Goal: Information Seeking & Learning: Learn about a topic

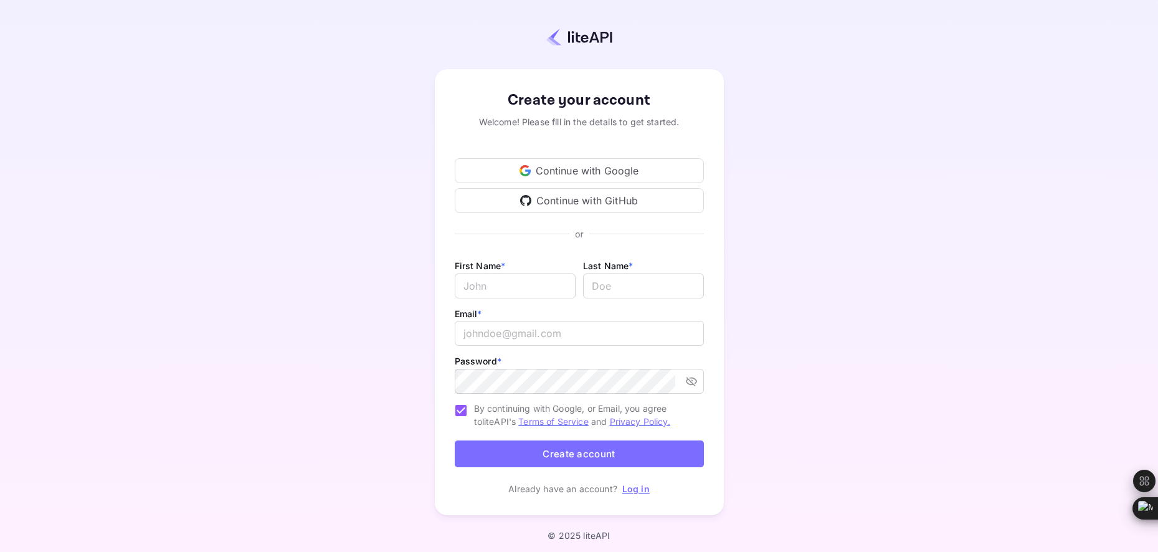
click at [582, 164] on div "Continue with Google" at bounding box center [579, 170] width 249 height 25
click at [584, 173] on div "Continue with Google" at bounding box center [579, 170] width 249 height 25
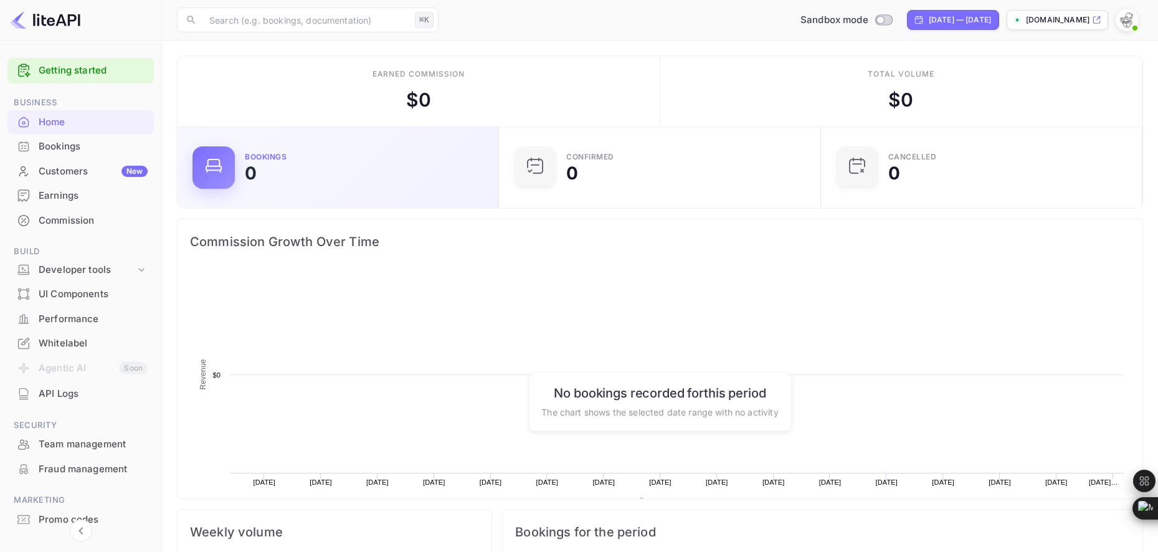
scroll to position [202, 314]
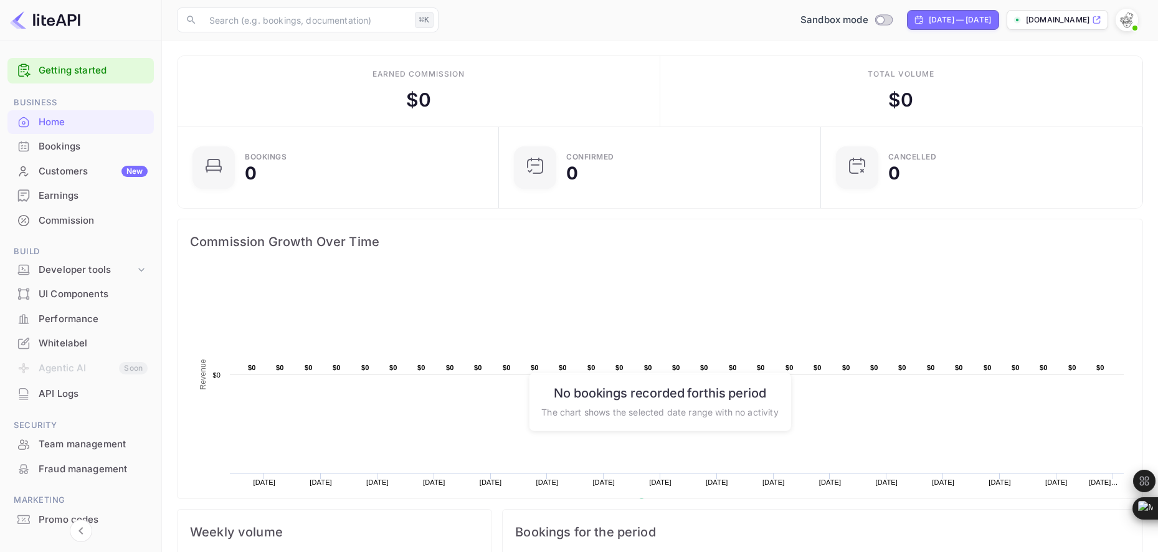
click at [1126, 22] on img at bounding box center [1126, 20] width 20 height 20
click at [1067, 105] on div "Settings" at bounding box center [1065, 98] width 143 height 30
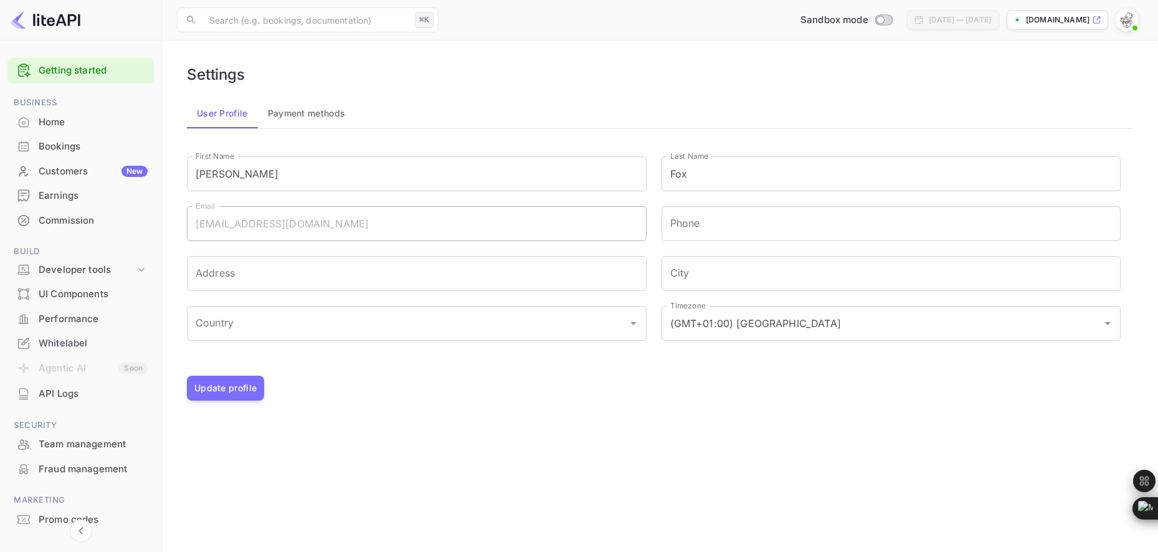
click at [300, 118] on button "Payment methods" at bounding box center [307, 113] width 98 height 30
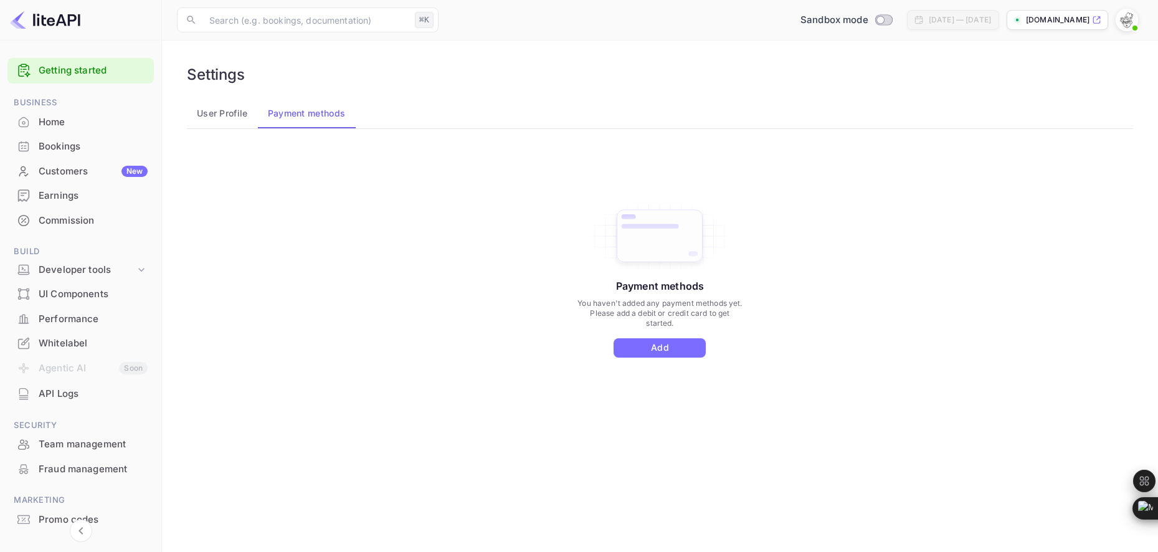
click at [65, 65] on link "Getting started" at bounding box center [93, 71] width 109 height 14
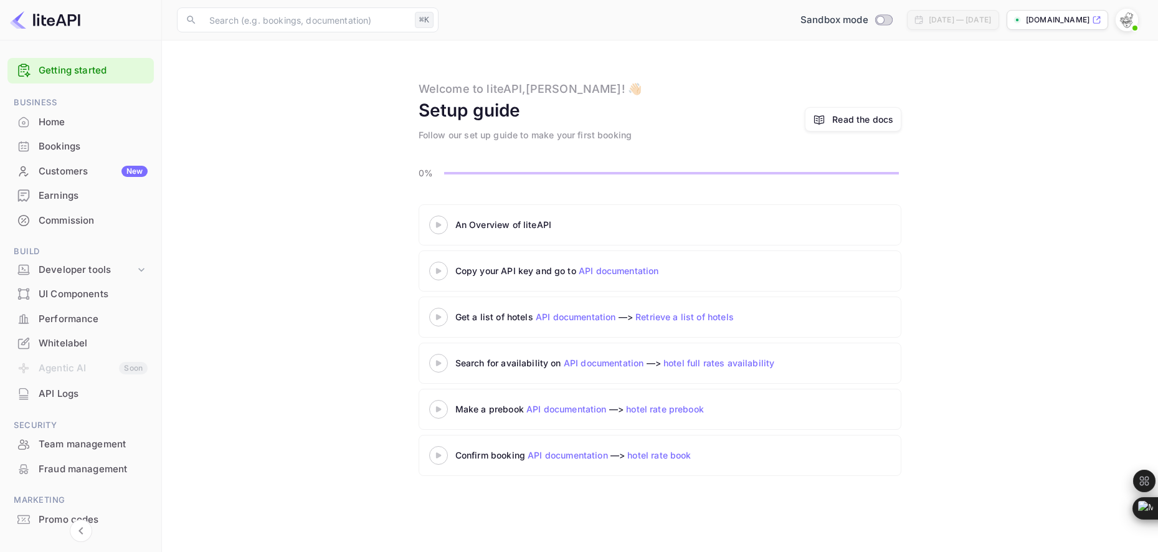
click at [441, 225] on icon at bounding box center [439, 225] width 44 height 6
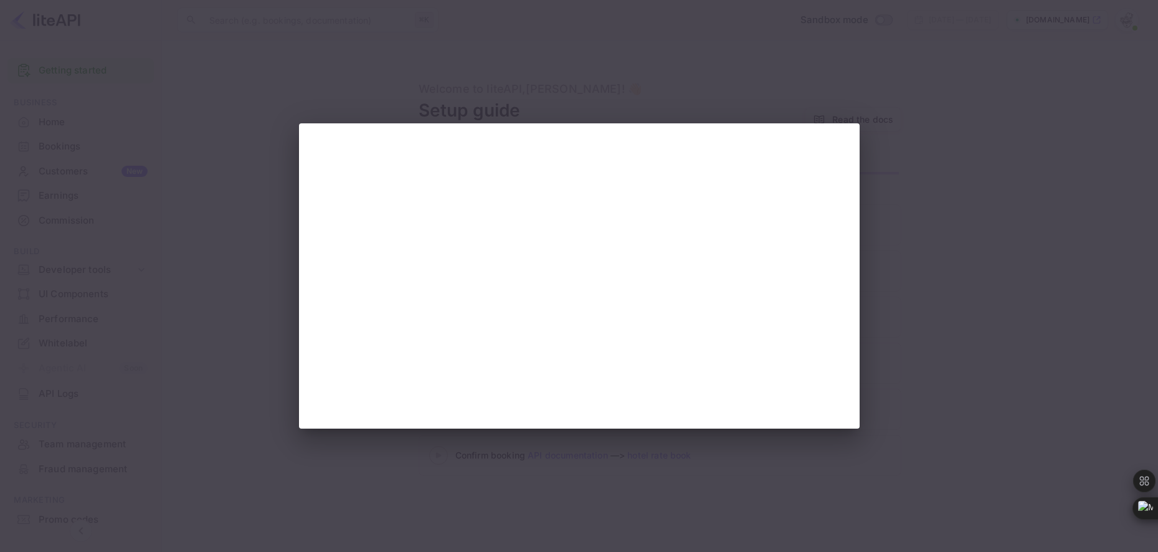
click at [283, 366] on div at bounding box center [579, 276] width 1158 height 552
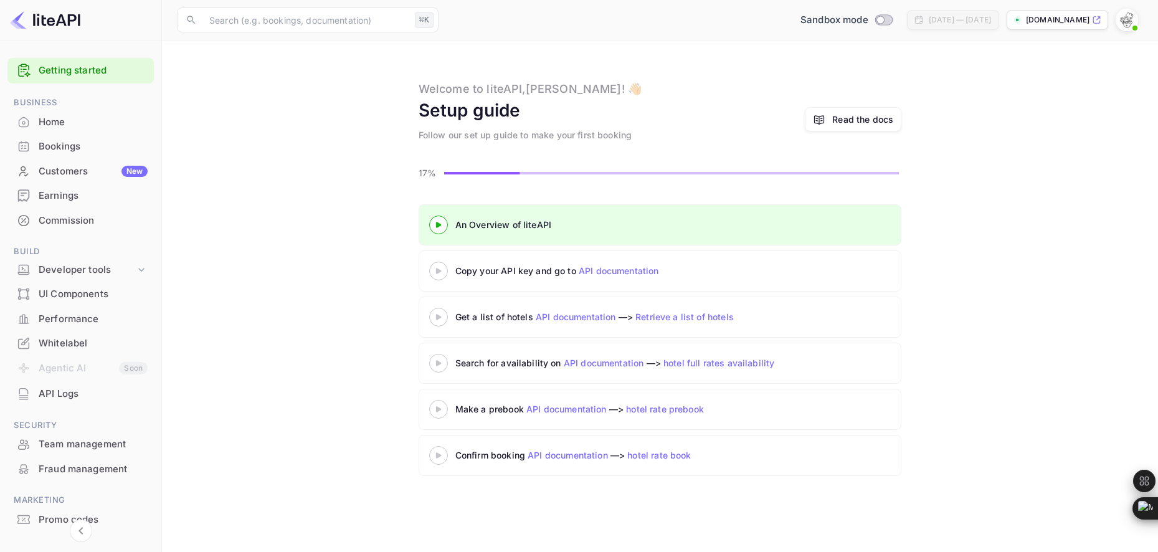
click at [441, 269] on icon at bounding box center [439, 271] width 44 height 6
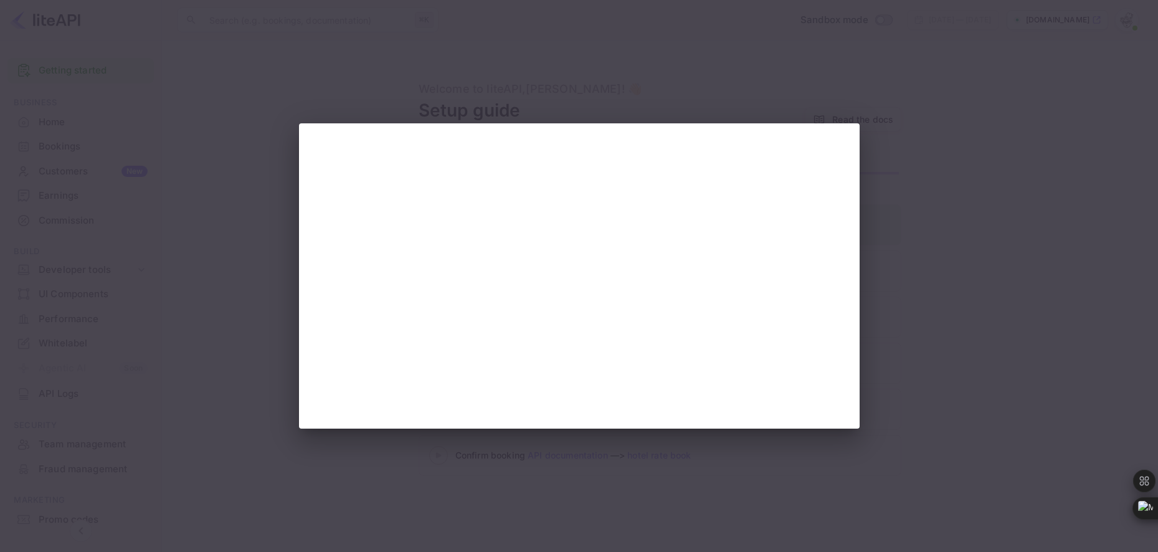
click at [283, 405] on div at bounding box center [579, 276] width 1158 height 552
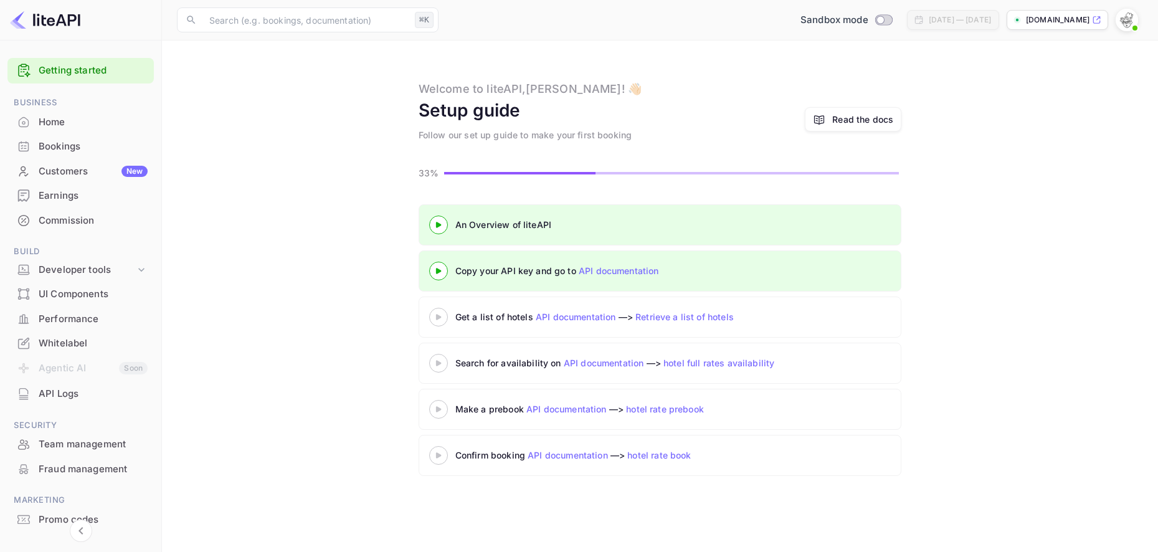
click at [473, 318] on div "Get a list of hotels API documentation —> Retrieve a list of hotels" at bounding box center [610, 316] width 311 height 13
click at [439, 320] on div at bounding box center [439, 317] width 44 height 16
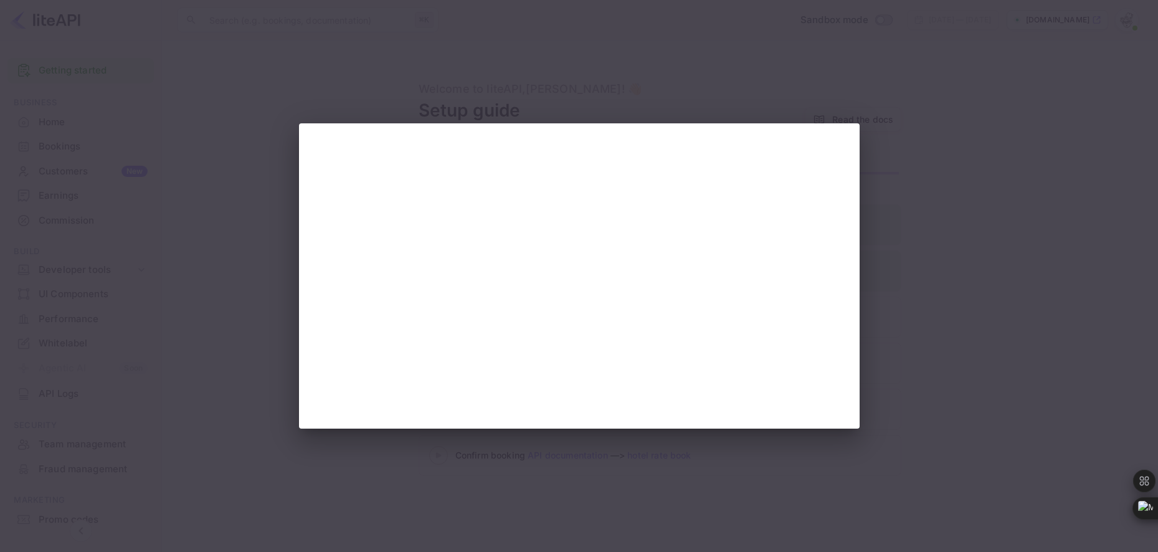
click at [264, 392] on div at bounding box center [579, 276] width 1158 height 552
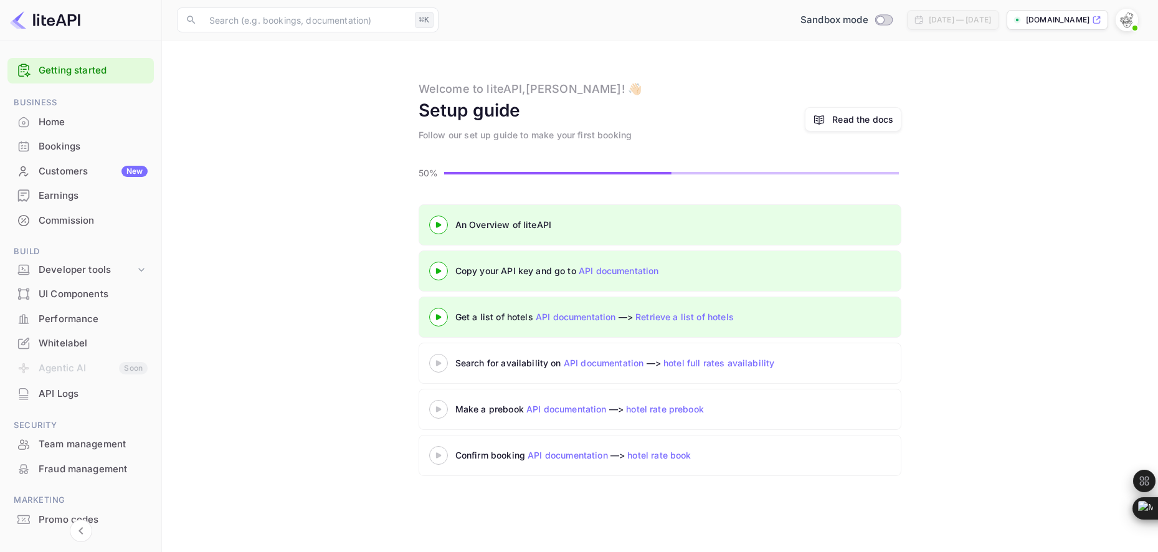
click at [432, 361] on icon at bounding box center [439, 363] width 44 height 6
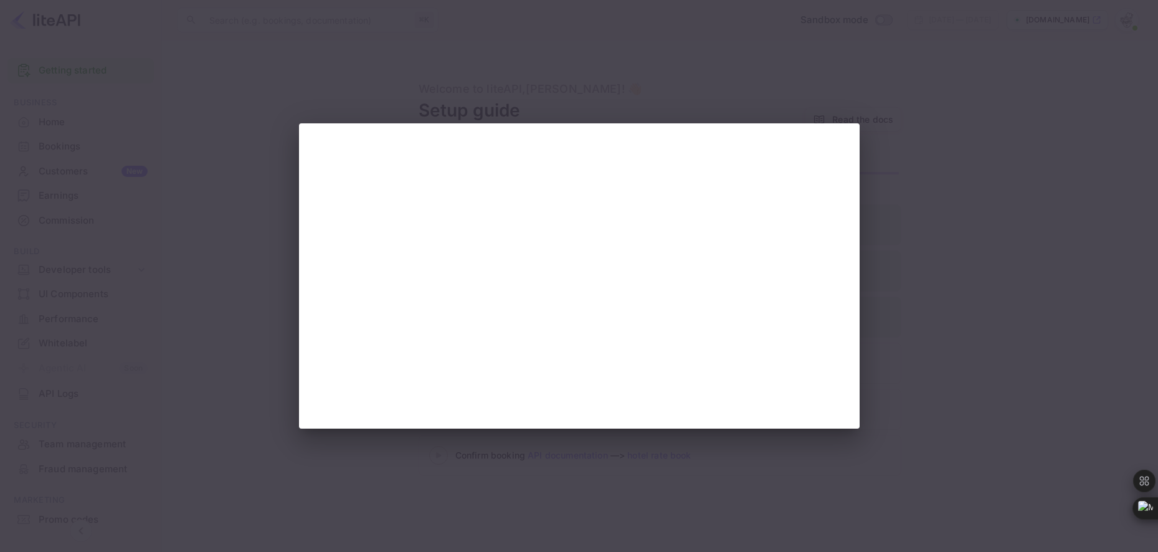
click at [269, 380] on div at bounding box center [579, 276] width 1158 height 552
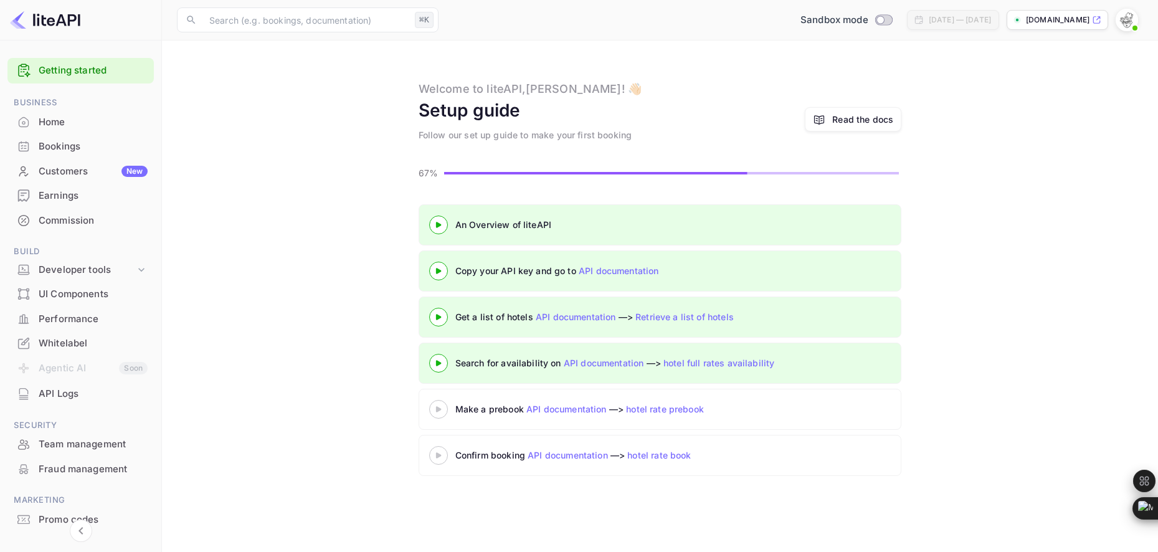
click at [438, 406] on icon at bounding box center [439, 409] width 44 height 6
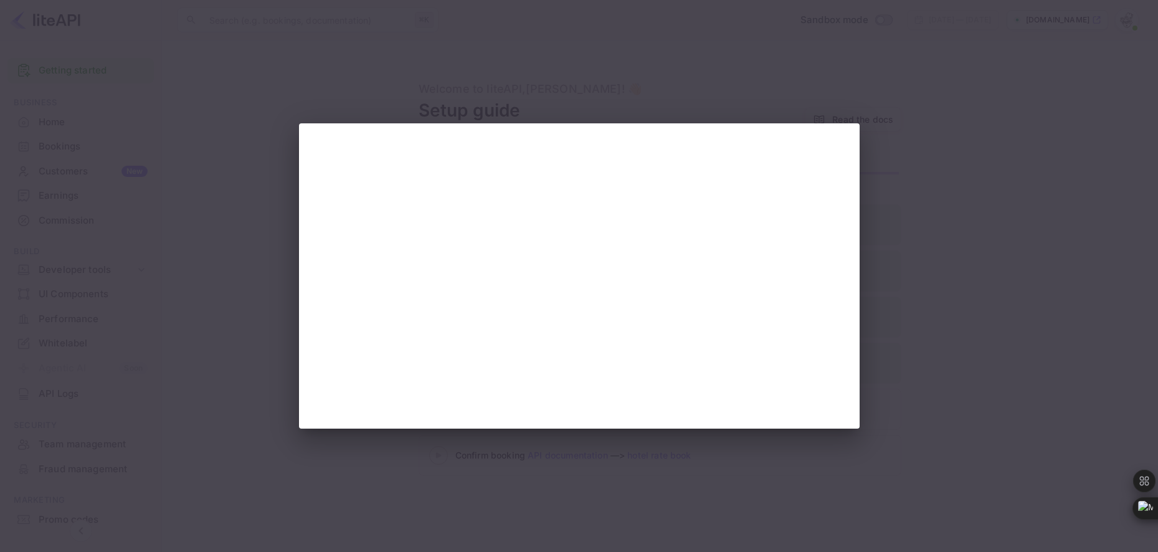
click at [225, 419] on div at bounding box center [579, 276] width 1158 height 552
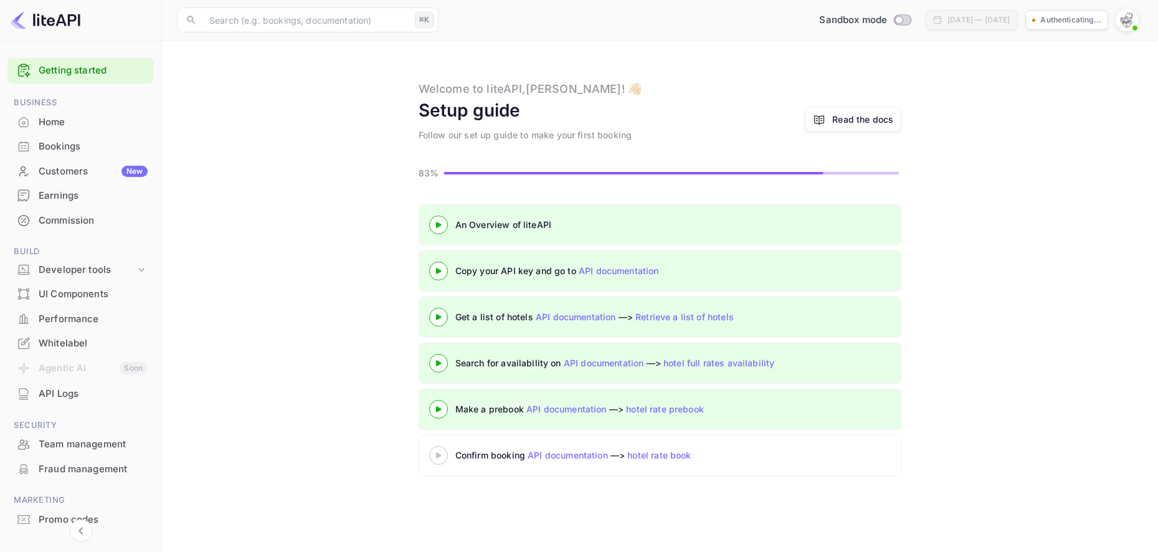
click at [446, 448] on div at bounding box center [439, 455] width 44 height 16
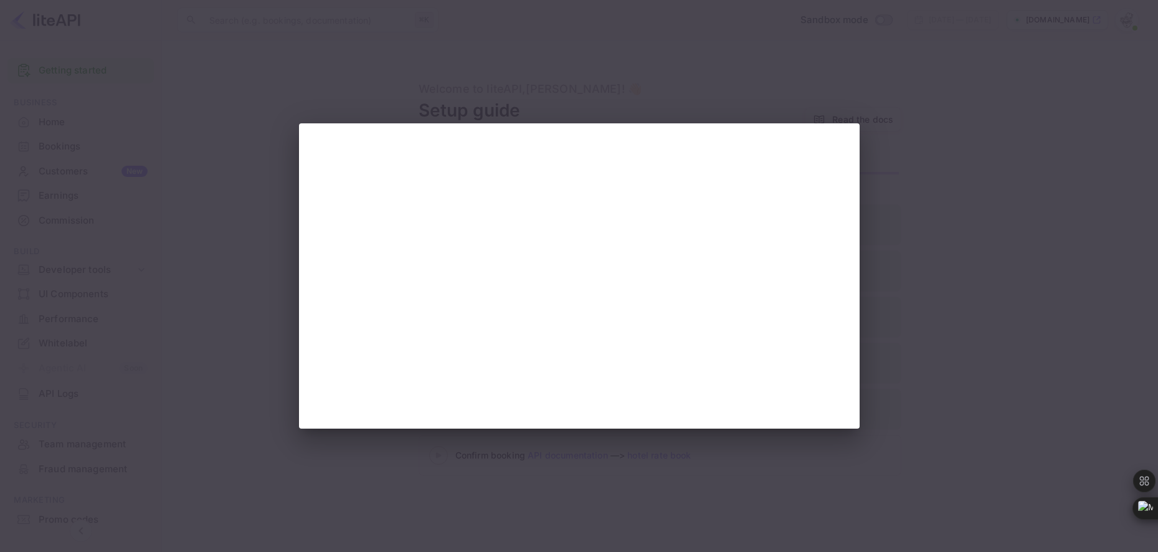
click at [938, 361] on div at bounding box center [579, 276] width 1158 height 552
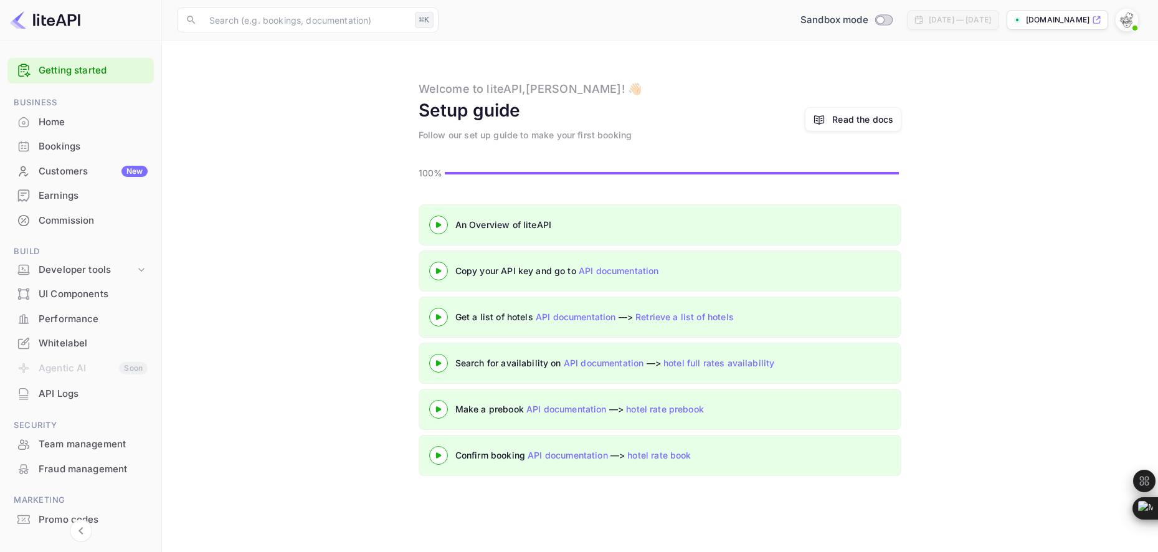
click at [52, 116] on div "Home" at bounding box center [93, 122] width 109 height 14
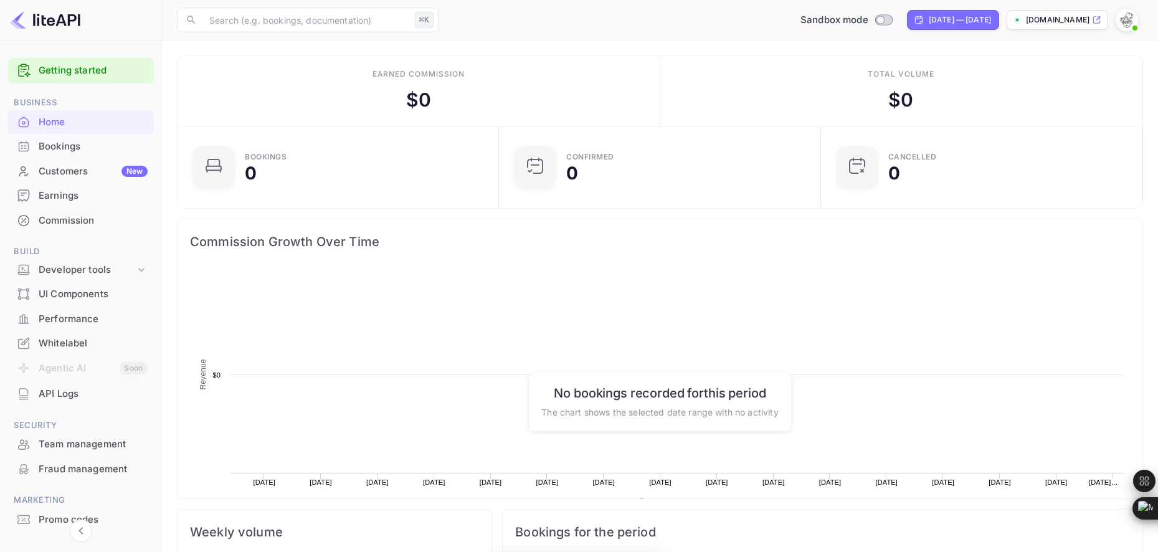
scroll to position [202, 314]
click at [1061, 21] on p "[DOMAIN_NAME]" at bounding box center [1058, 19] width 64 height 11
click at [82, 148] on div "Bookings" at bounding box center [93, 146] width 109 height 14
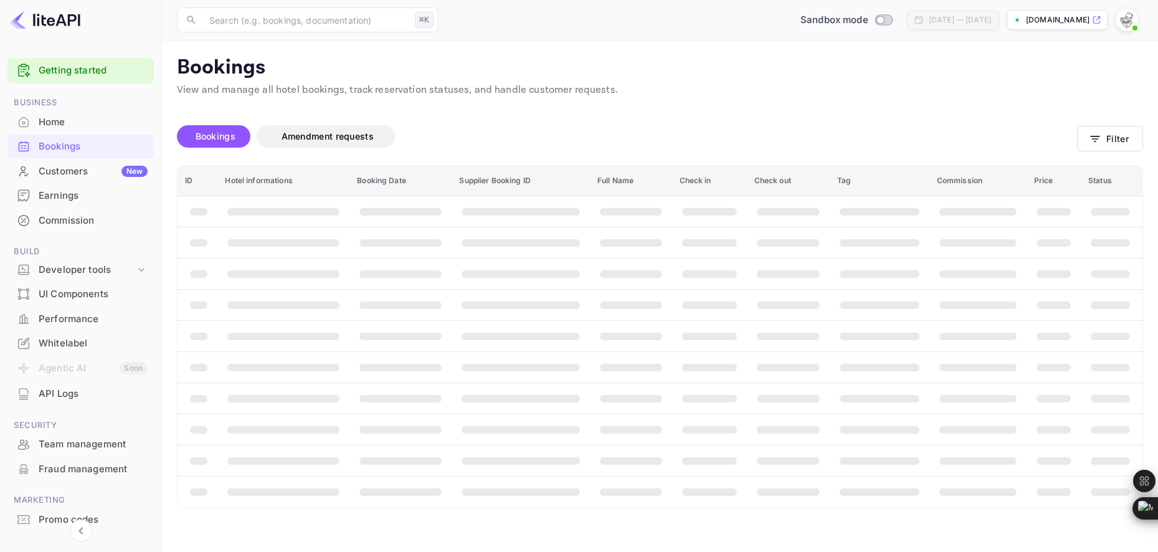
click at [78, 172] on div "Customers New" at bounding box center [93, 171] width 109 height 14
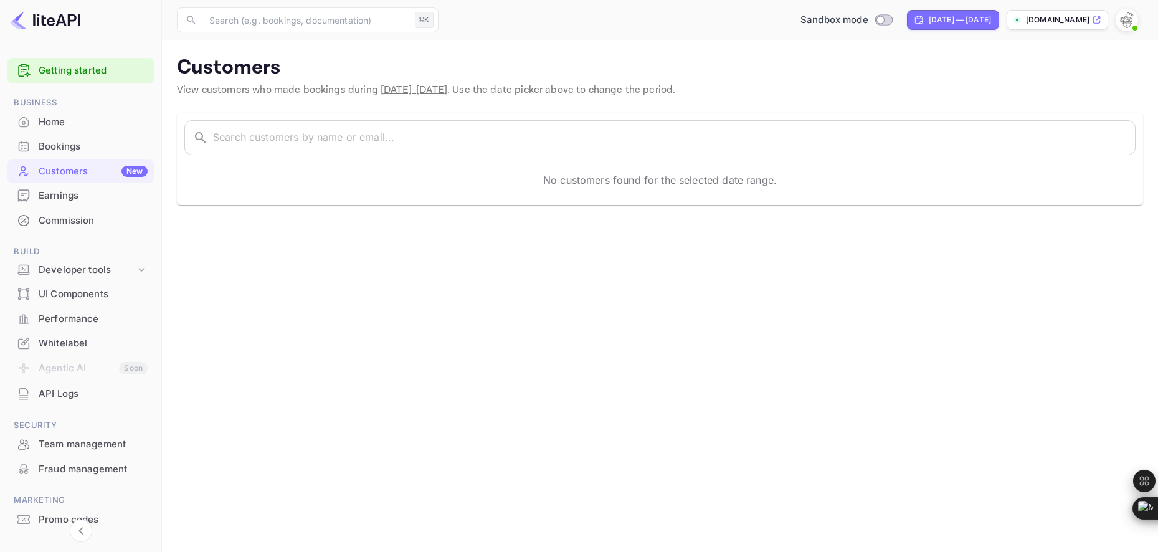
click at [71, 196] on div "Earnings" at bounding box center [93, 196] width 109 height 14
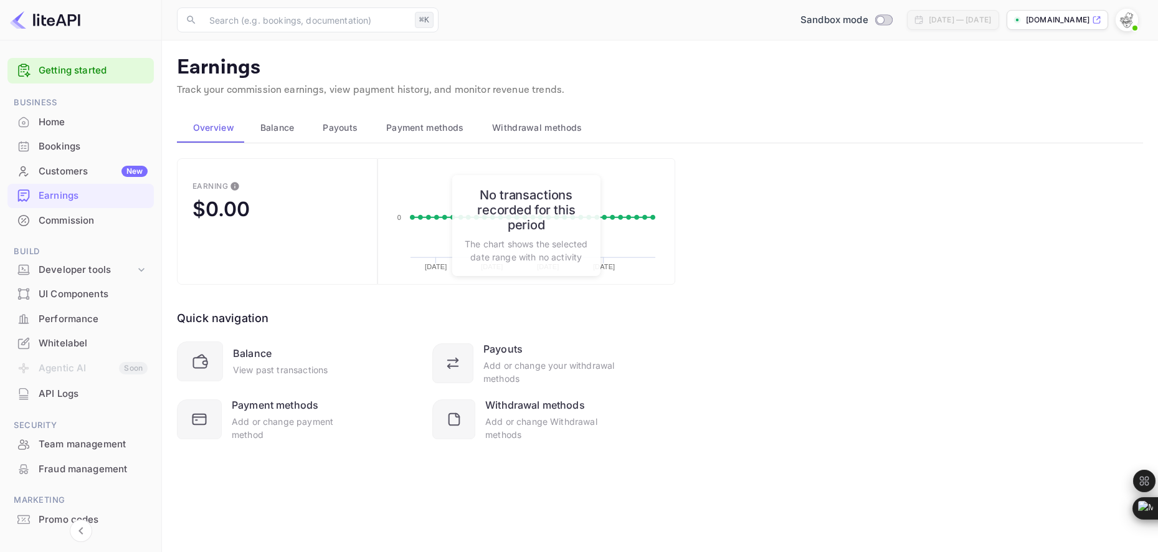
click at [764, 96] on p "Track your commission earnings, view payment history, and monitor revenue trend…" at bounding box center [660, 90] width 966 height 15
click at [113, 267] on div "Developer tools" at bounding box center [87, 270] width 97 height 14
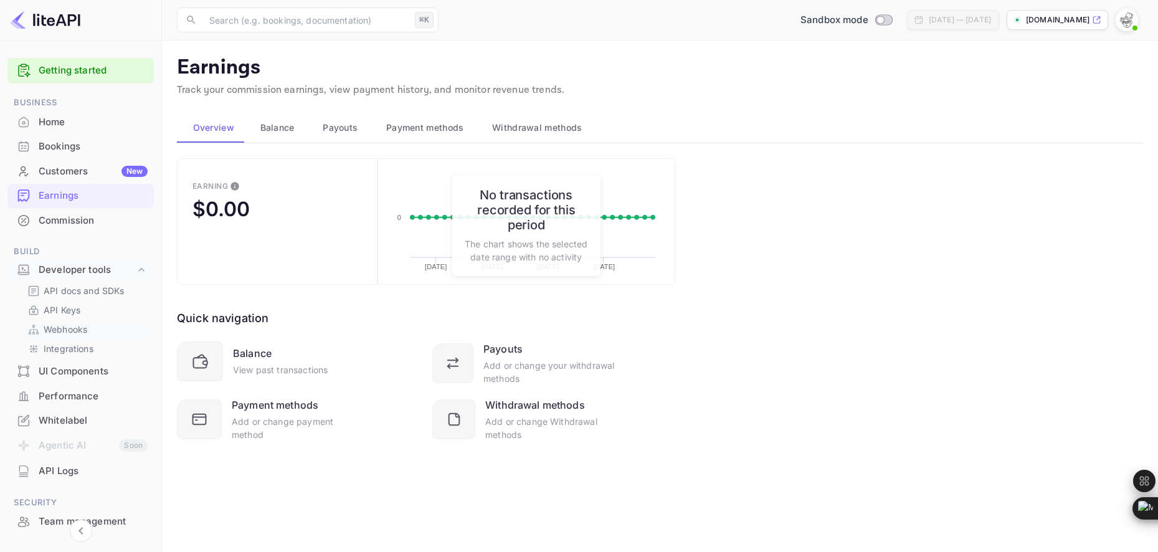
click at [73, 323] on p "Webhooks" at bounding box center [66, 329] width 44 height 13
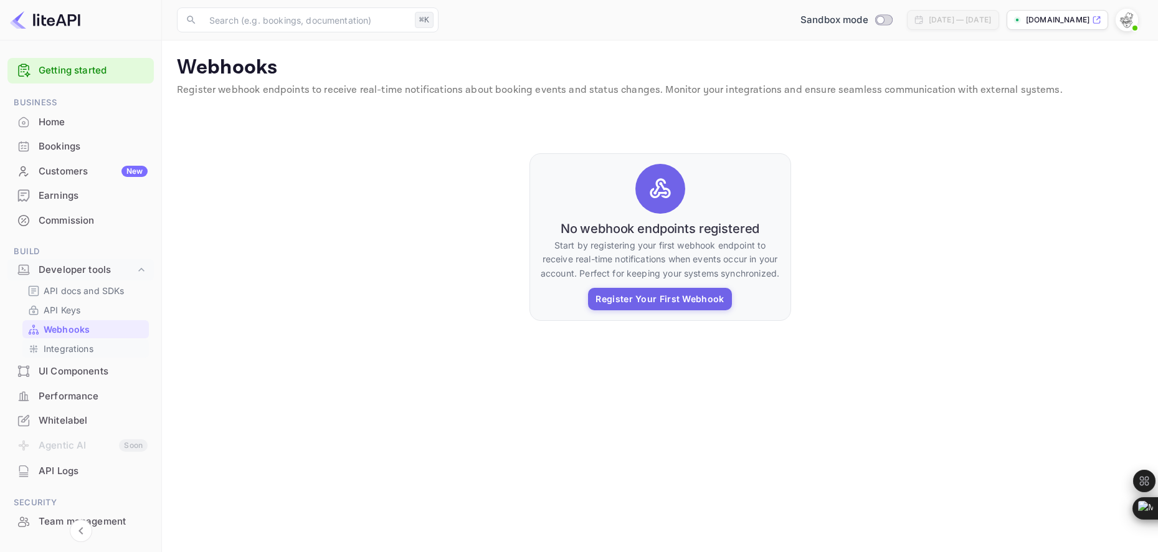
click at [64, 349] on p "Integrations" at bounding box center [69, 348] width 50 height 13
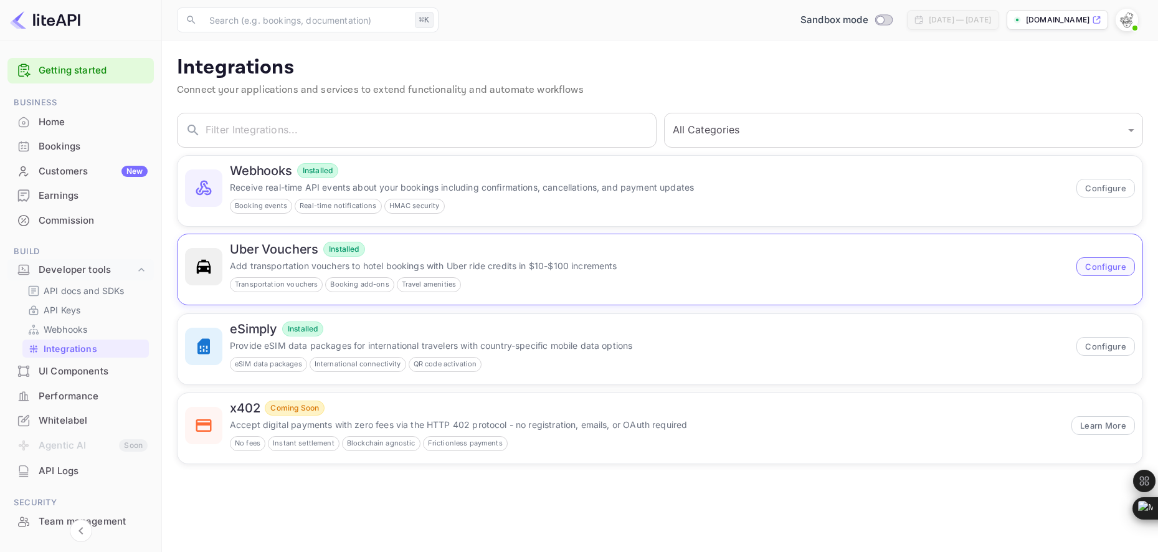
click at [1092, 268] on button "Configure" at bounding box center [1105, 266] width 59 height 19
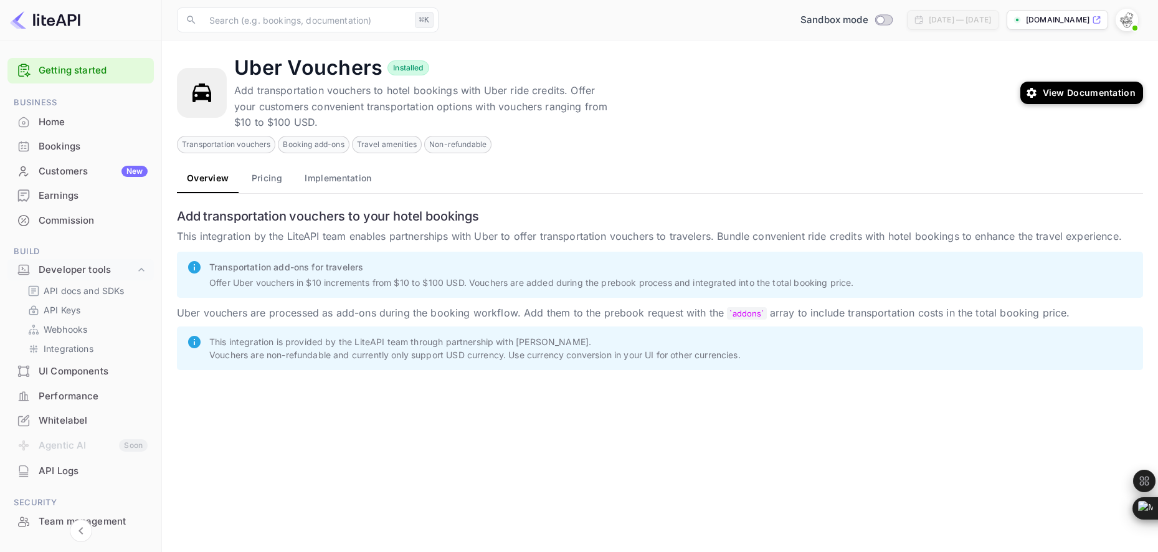
click at [270, 179] on button "Pricing" at bounding box center [266, 178] width 56 height 30
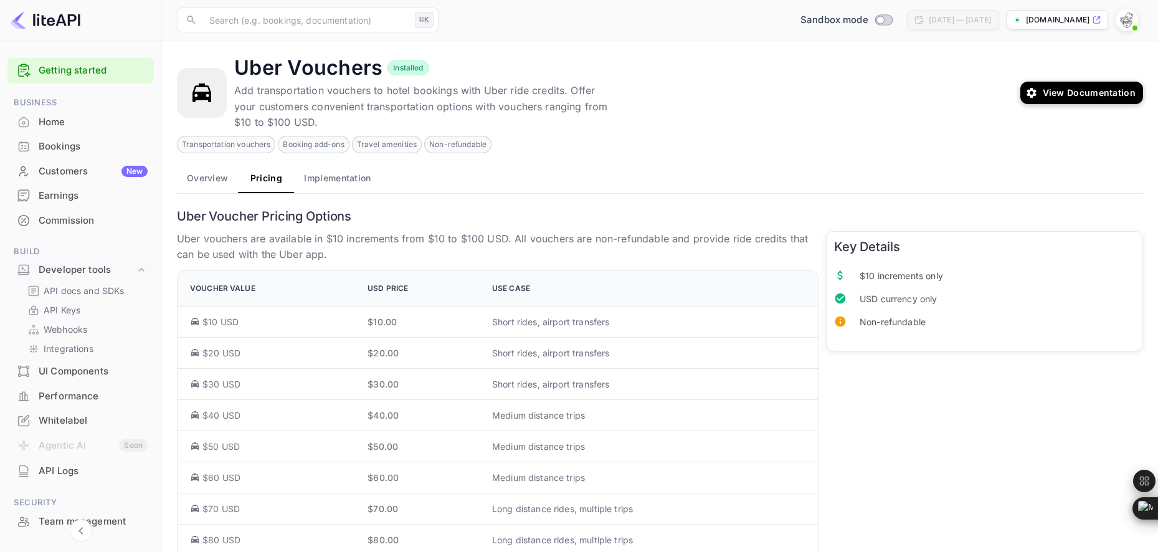
click at [347, 178] on button "Implementation" at bounding box center [337, 178] width 87 height 30
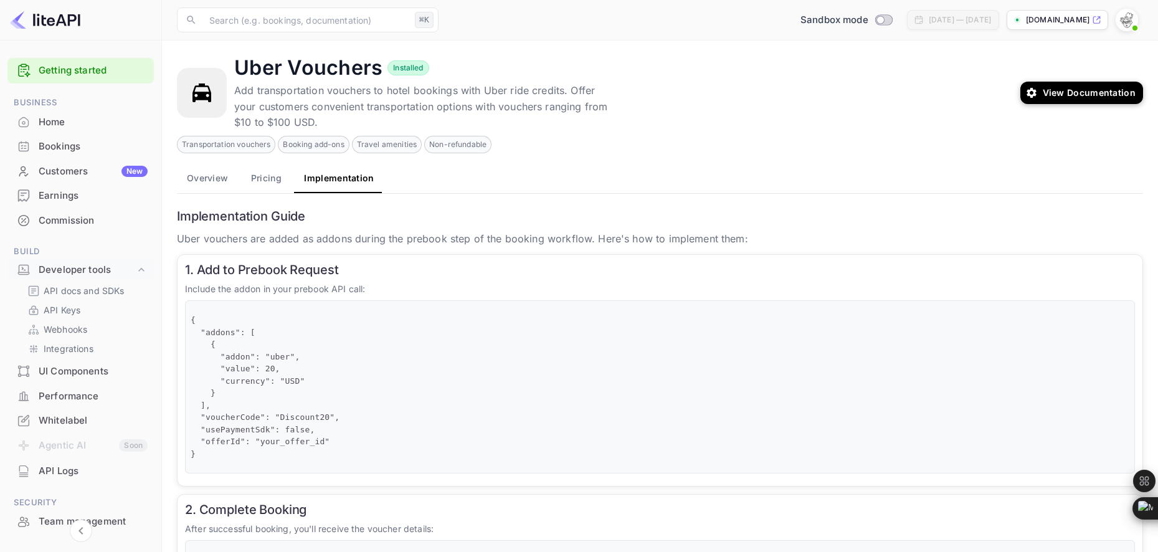
click at [1124, 24] on img at bounding box center [1126, 20] width 20 height 20
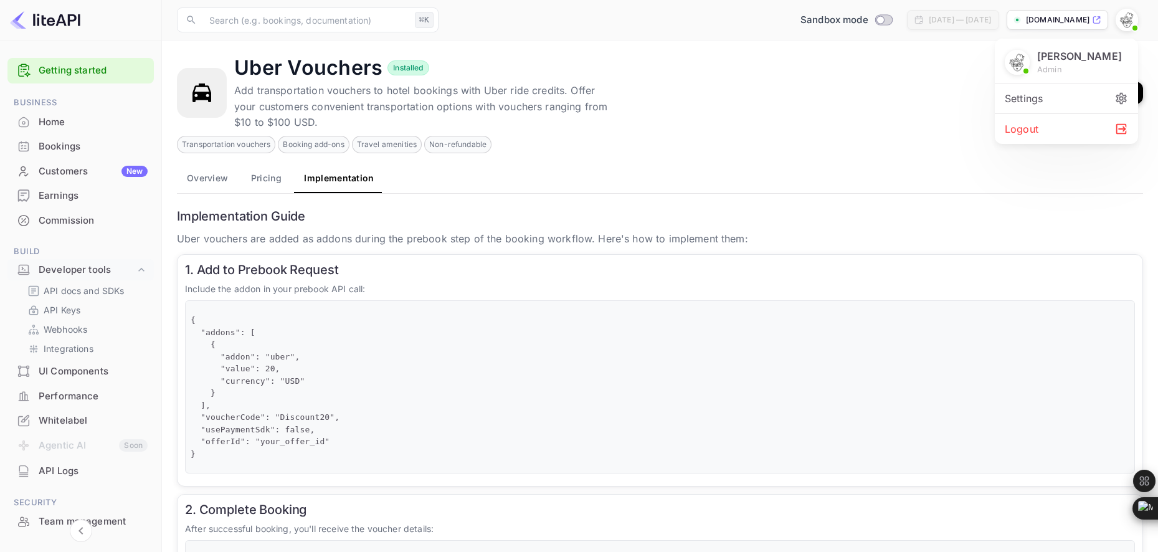
click at [826, 22] on div at bounding box center [579, 276] width 1158 height 552
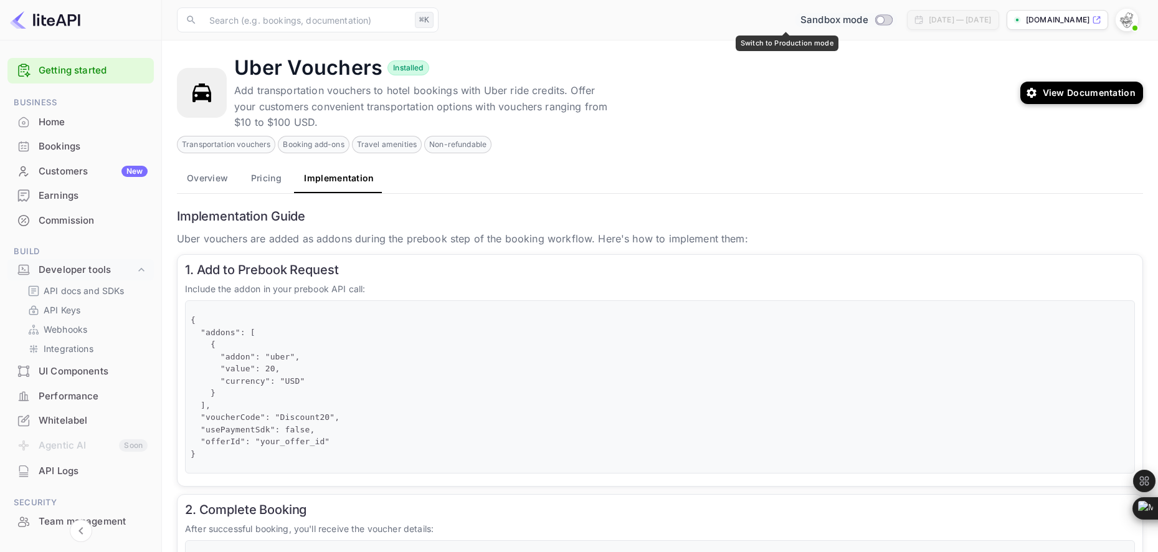
click at [867, 19] on input "Switch to Production mode" at bounding box center [879, 20] width 25 height 8
checkbox input "false"
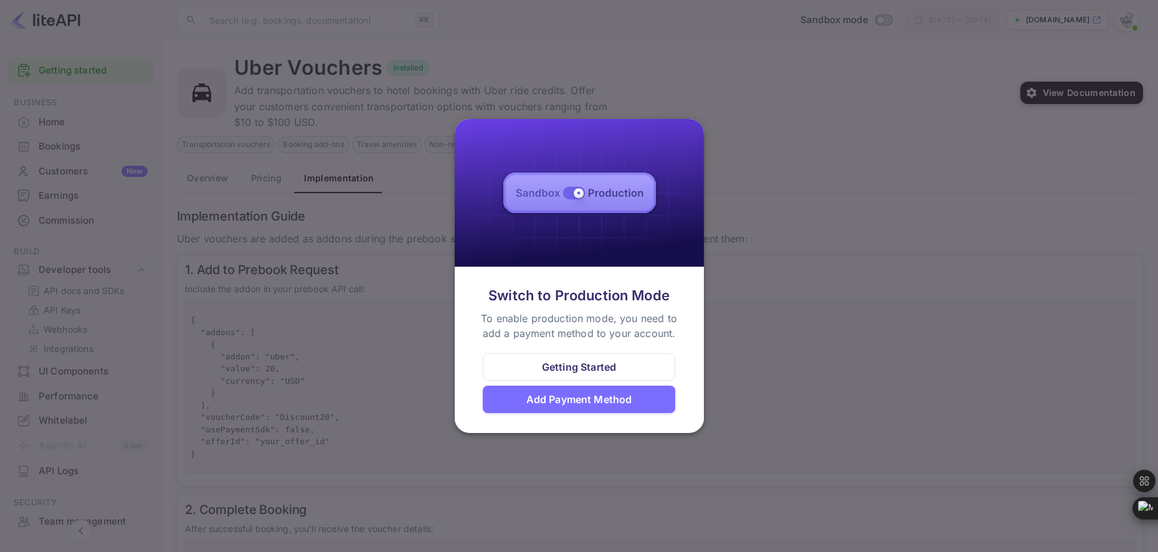
click at [776, 232] on div at bounding box center [579, 276] width 1158 height 552
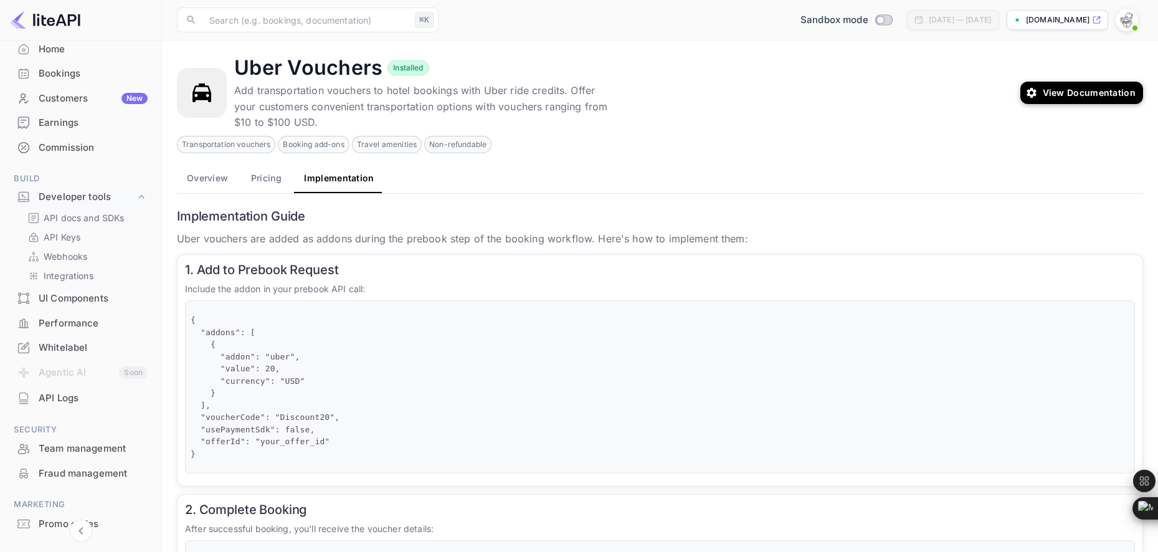
scroll to position [126, 0]
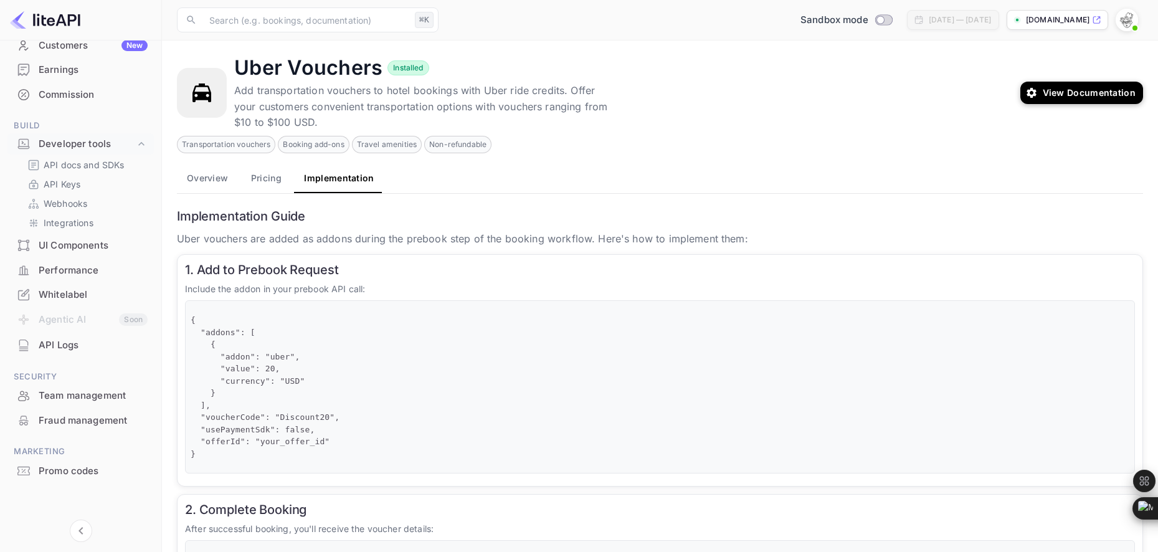
click at [65, 399] on div "Team management" at bounding box center [93, 396] width 109 height 14
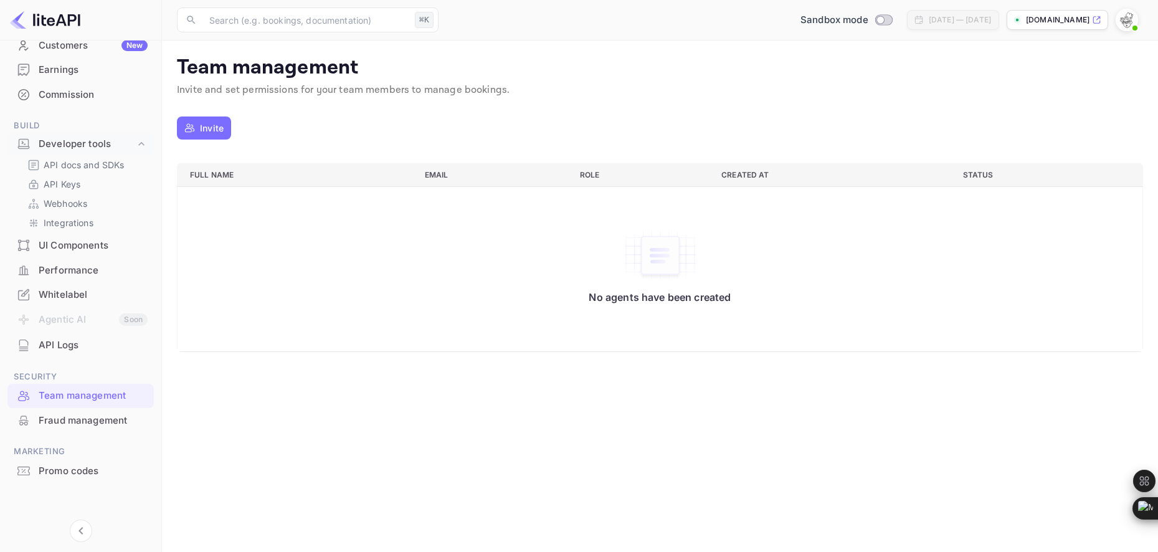
click at [65, 423] on div "Fraud management" at bounding box center [93, 420] width 109 height 14
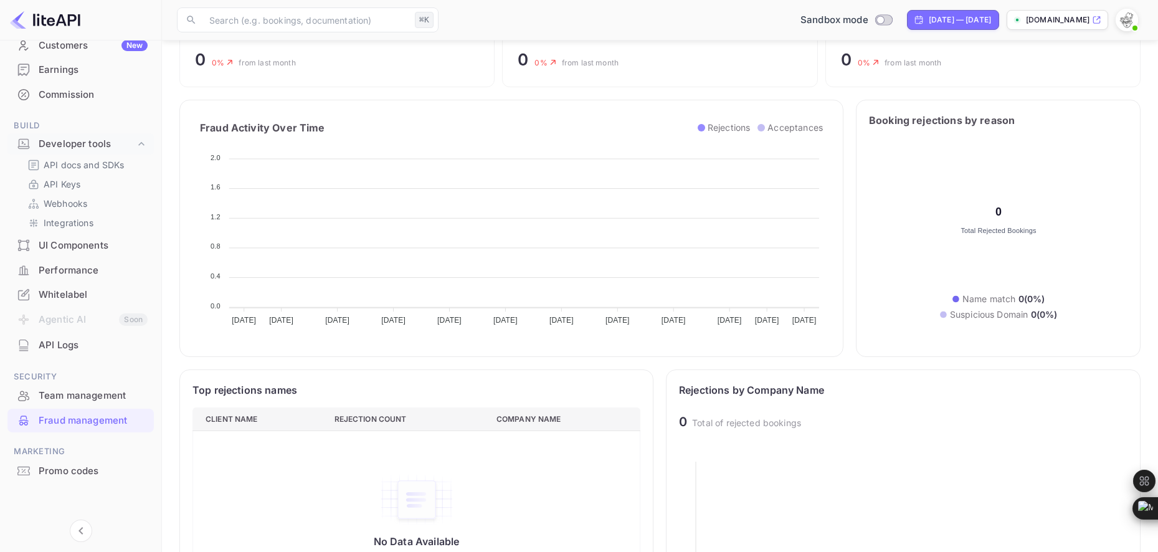
scroll to position [99, 0]
click at [62, 472] on div "Promo codes" at bounding box center [93, 471] width 109 height 14
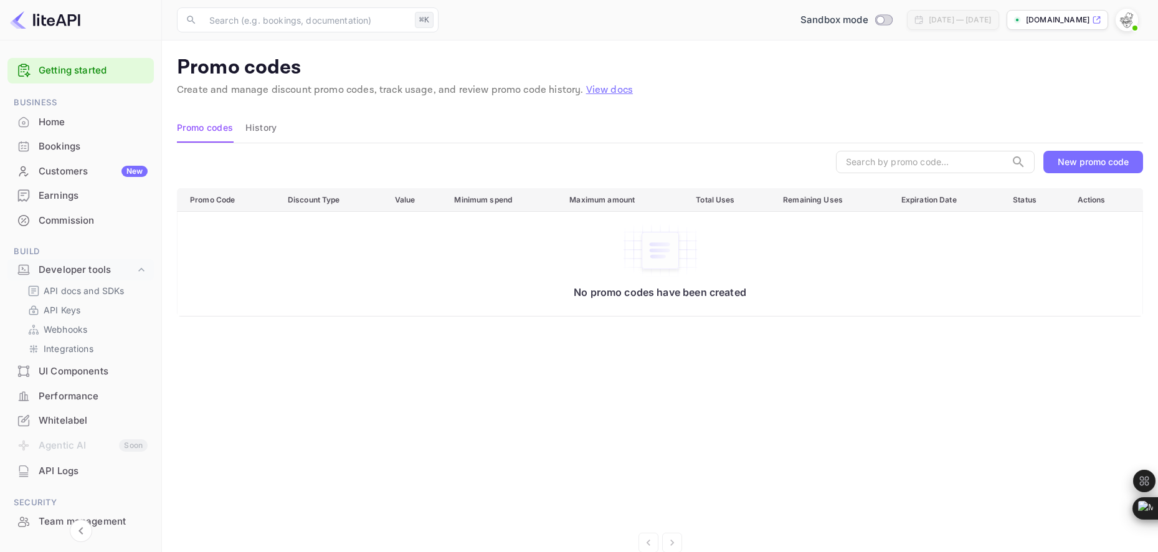
click at [57, 123] on div "Home" at bounding box center [93, 122] width 109 height 14
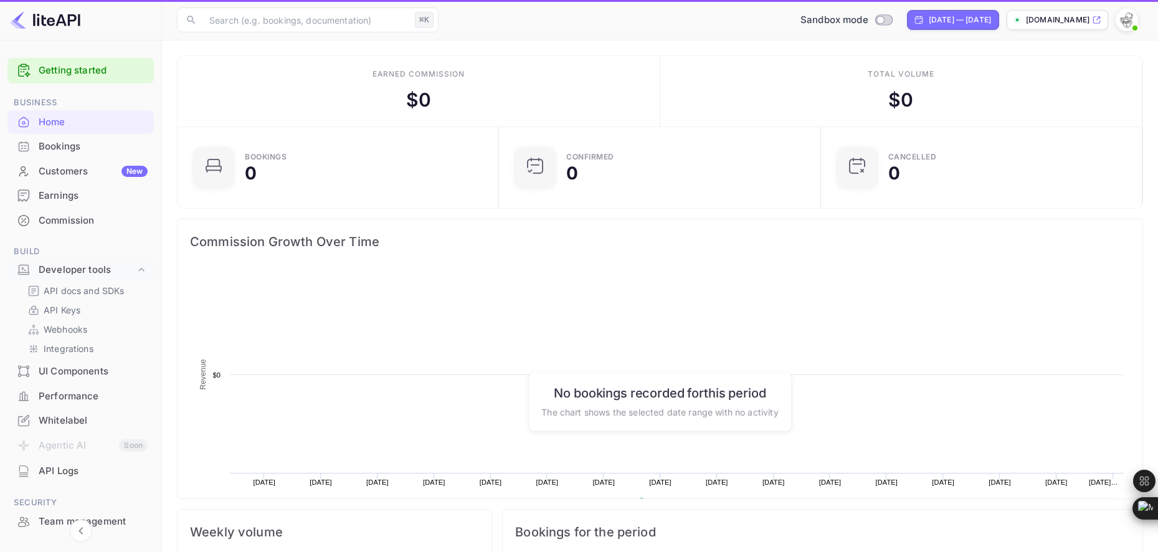
scroll to position [202, 314]
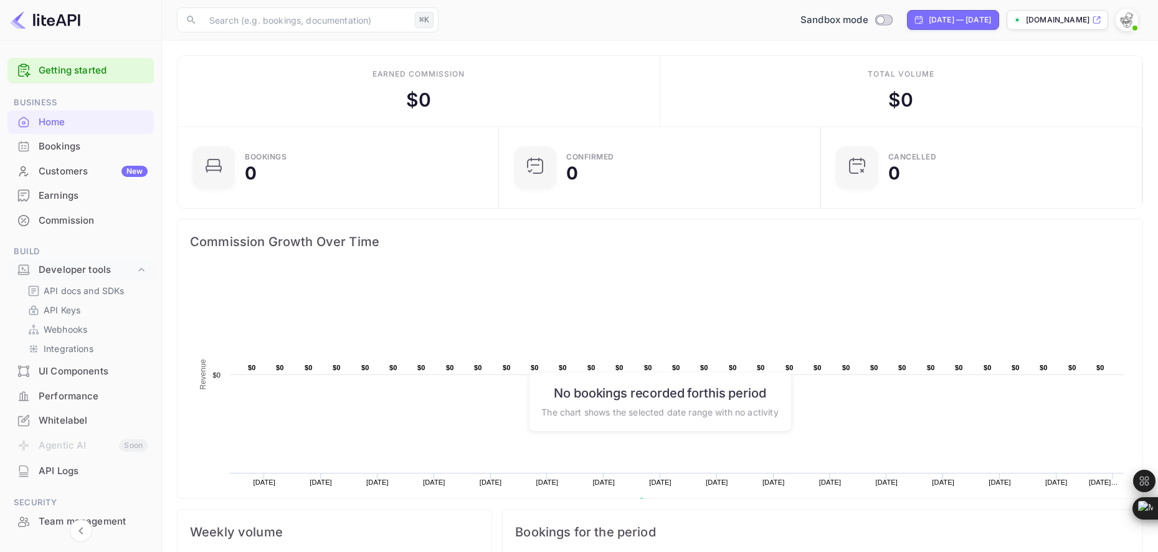
click at [90, 67] on link "Getting started" at bounding box center [93, 71] width 109 height 14
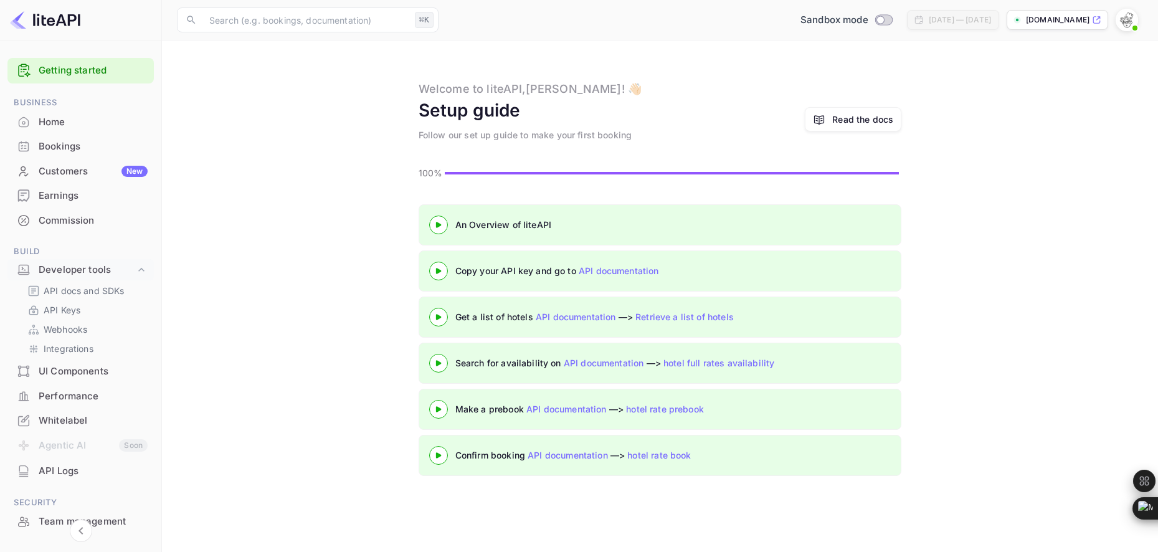
click at [856, 120] on div "Read the docs" at bounding box center [862, 119] width 61 height 13
click at [847, 118] on div "Read the docs" at bounding box center [862, 119] width 61 height 13
click at [1026, 19] on p "[DOMAIN_NAME]" at bounding box center [1058, 19] width 64 height 11
click at [65, 192] on div "Earnings" at bounding box center [93, 196] width 109 height 14
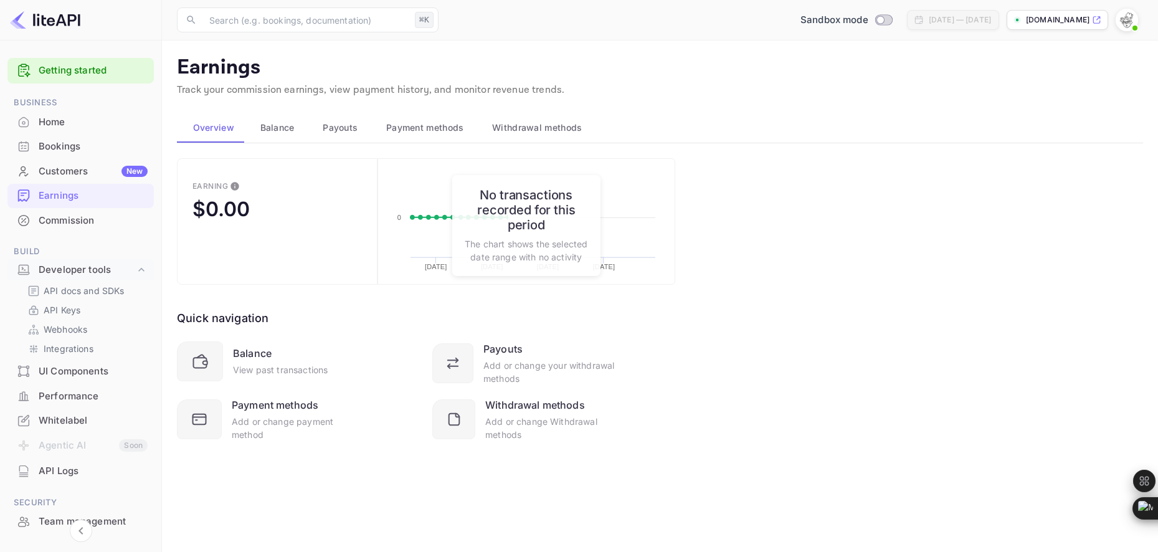
click at [76, 167] on div "Customers New" at bounding box center [93, 171] width 109 height 14
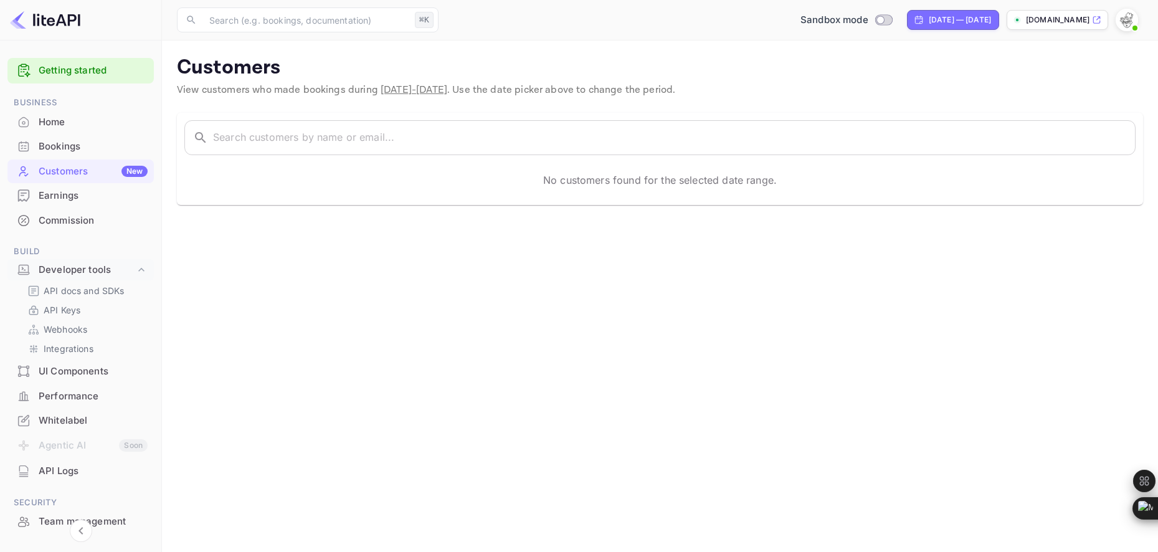
click at [75, 127] on div "Home" at bounding box center [93, 122] width 109 height 14
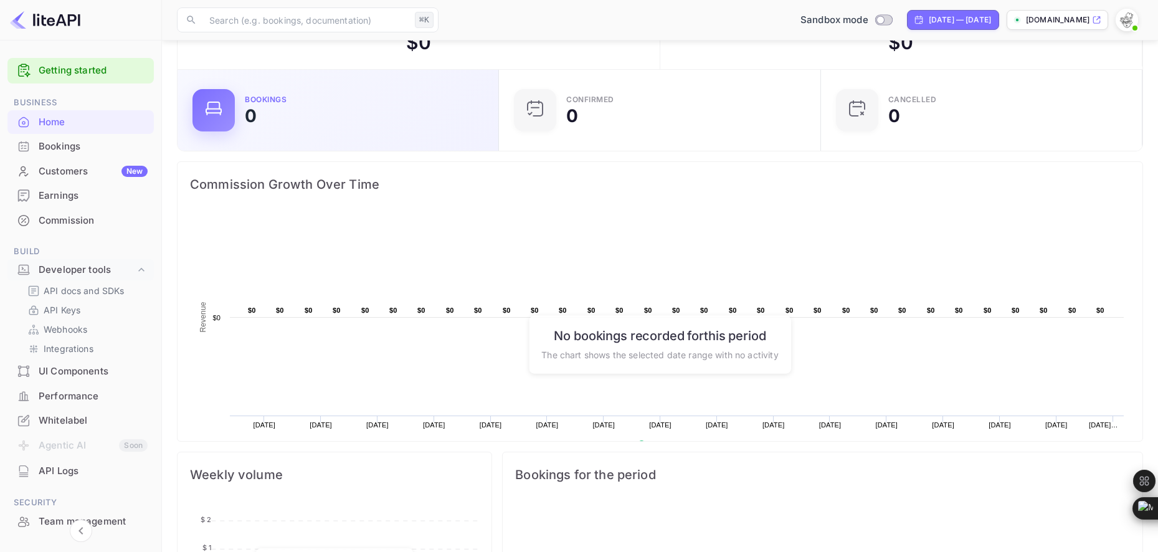
scroll to position [67, 0]
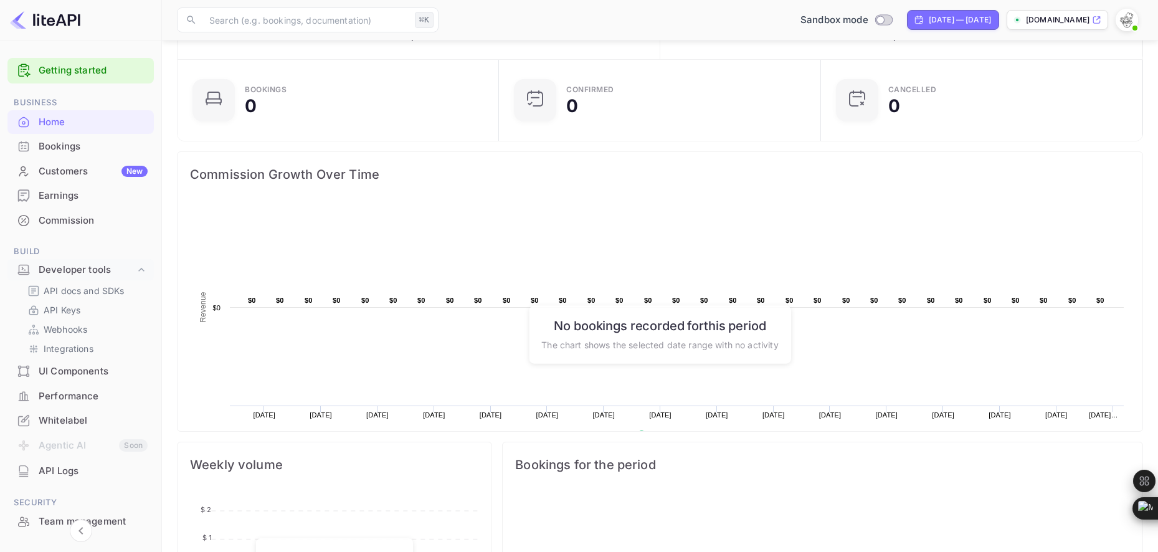
click at [82, 67] on link "Getting started" at bounding box center [93, 71] width 109 height 14
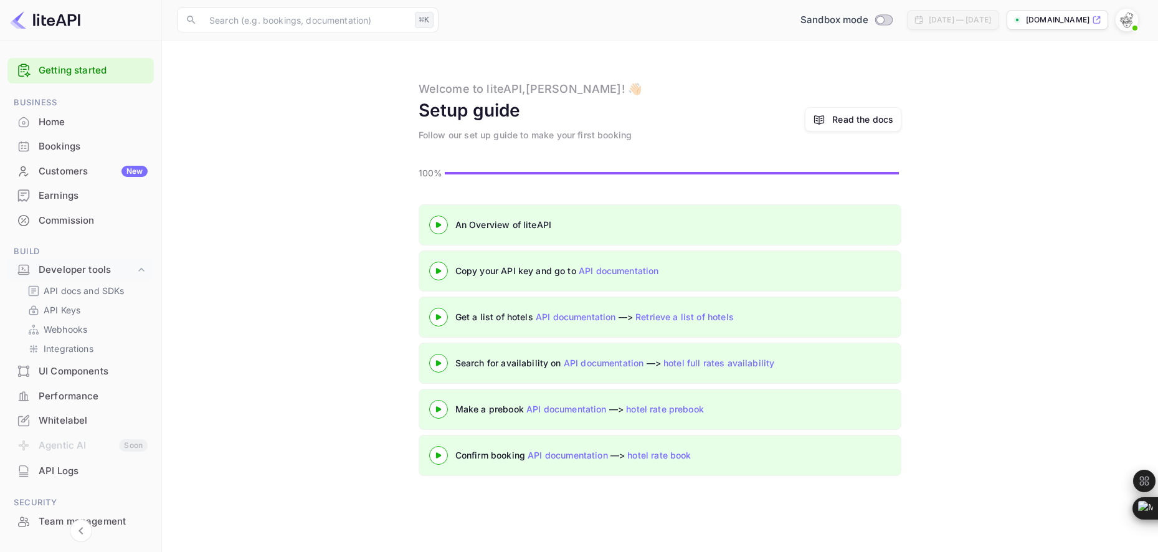
click at [873, 119] on div "Read the docs" at bounding box center [862, 119] width 61 height 13
click at [77, 171] on div "Customers New" at bounding box center [93, 171] width 109 height 14
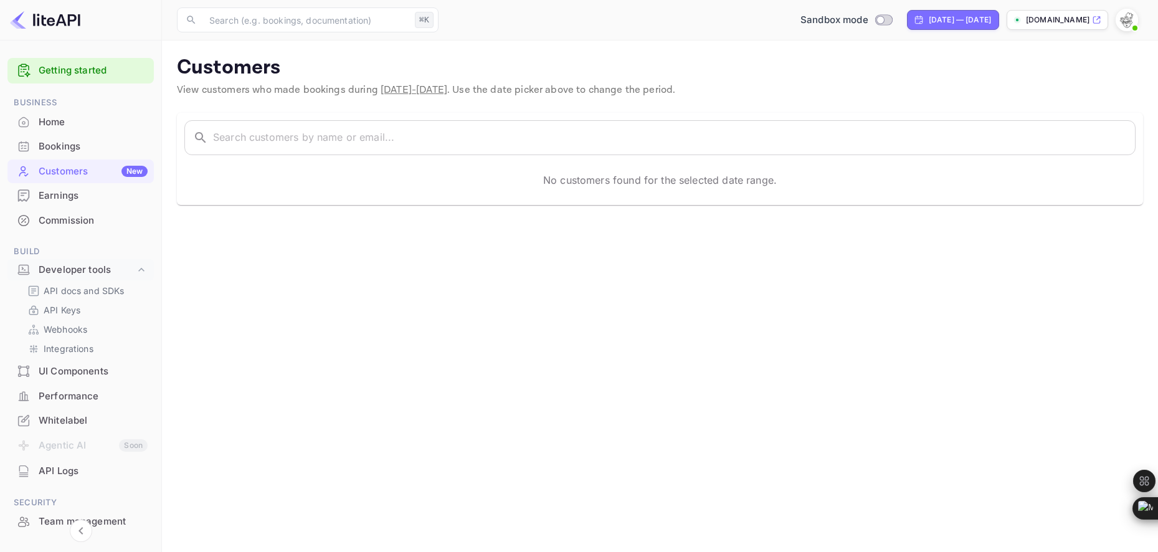
click at [72, 195] on div "Earnings" at bounding box center [93, 196] width 109 height 14
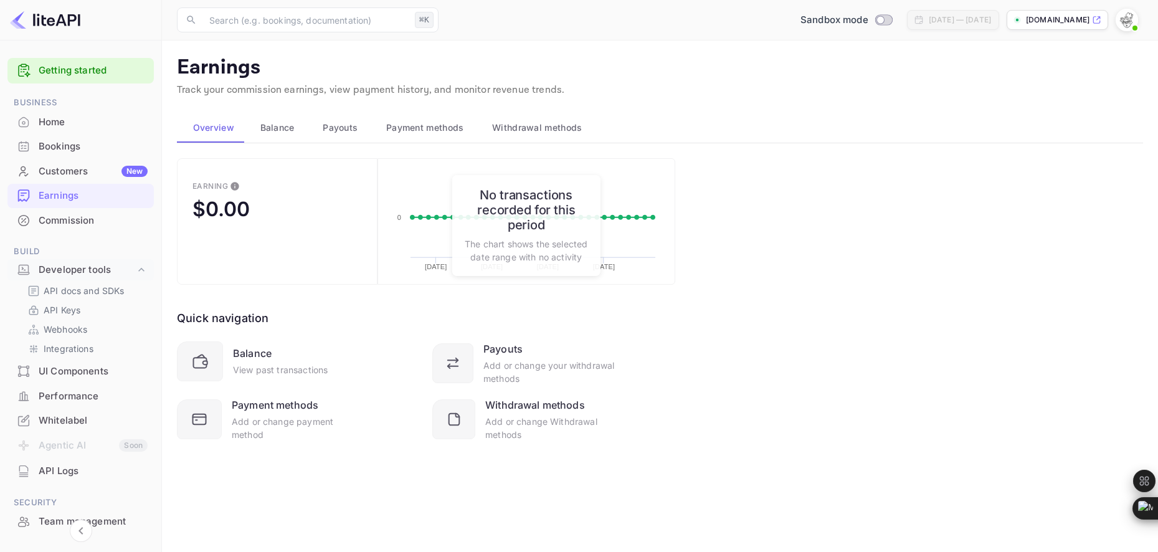
click at [73, 223] on div "Commission" at bounding box center [93, 221] width 109 height 14
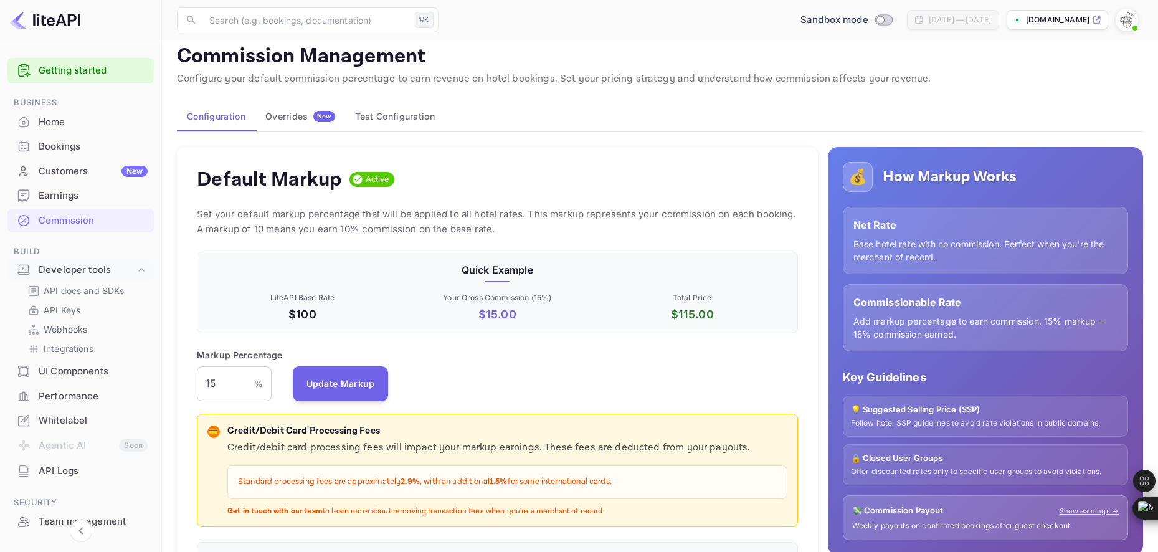
scroll to position [11, 0]
click at [385, 115] on button "Test Configuration" at bounding box center [395, 117] width 100 height 30
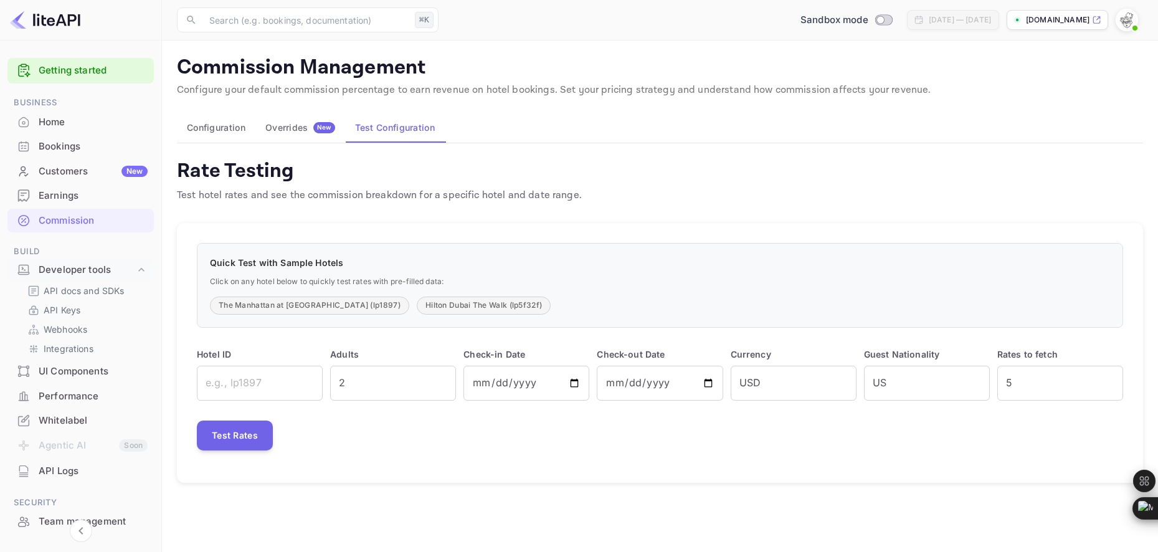
click at [72, 144] on div "Bookings" at bounding box center [93, 146] width 109 height 14
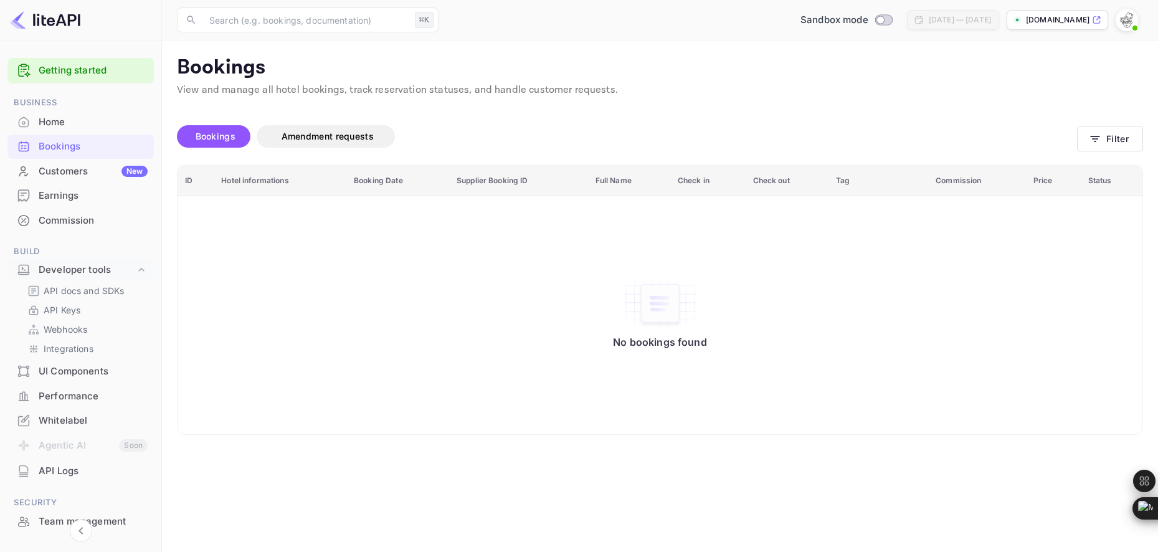
click at [61, 126] on div "Home" at bounding box center [93, 122] width 109 height 14
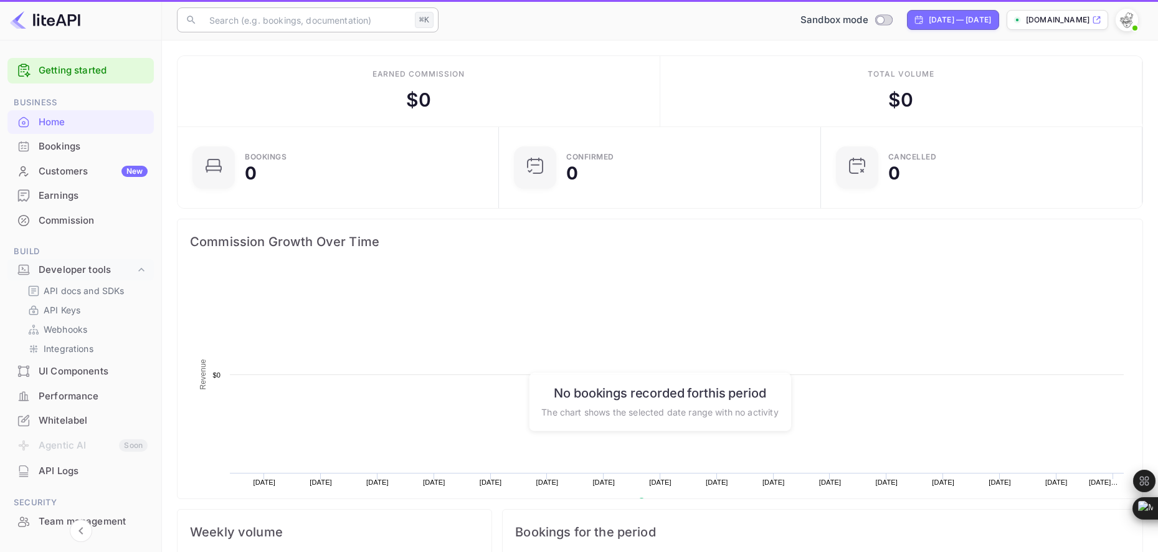
scroll to position [202, 314]
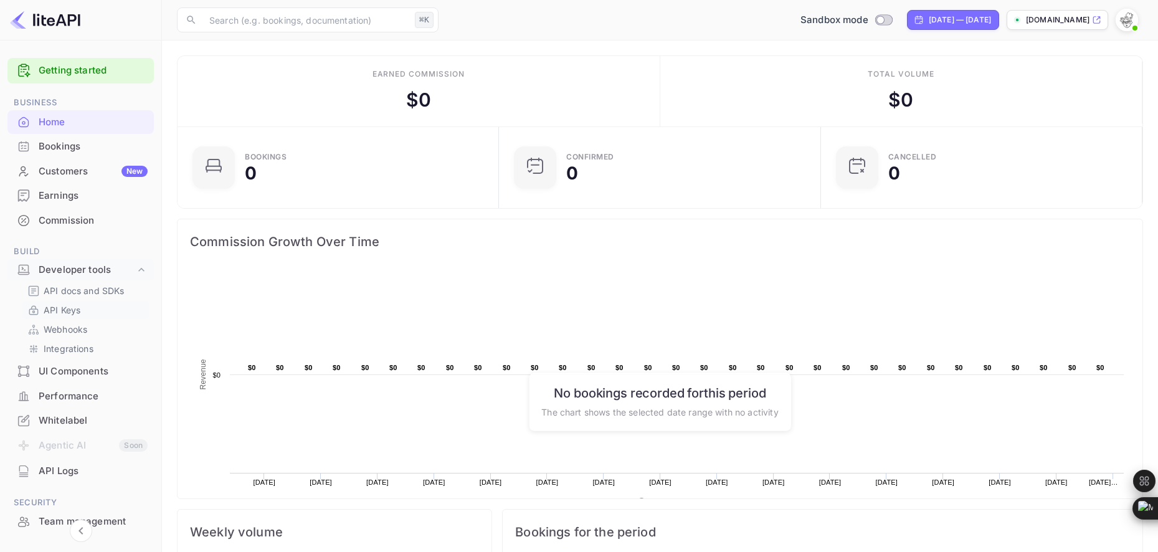
click at [78, 308] on p "API Keys" at bounding box center [62, 309] width 37 height 13
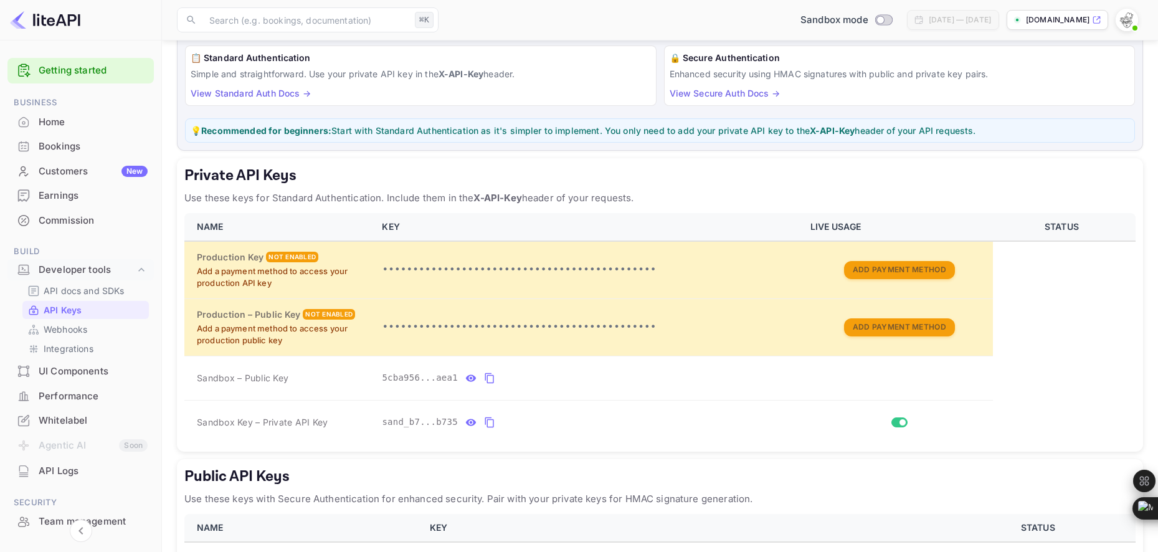
scroll to position [90, 0]
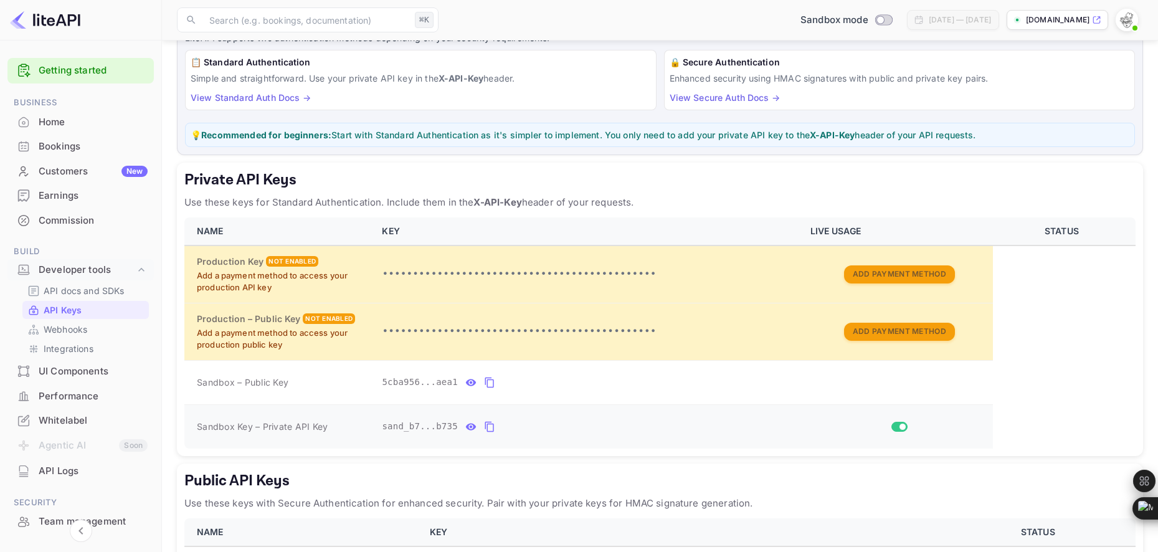
click at [487, 428] on icon "private api keys table" at bounding box center [488, 427] width 9 height 11
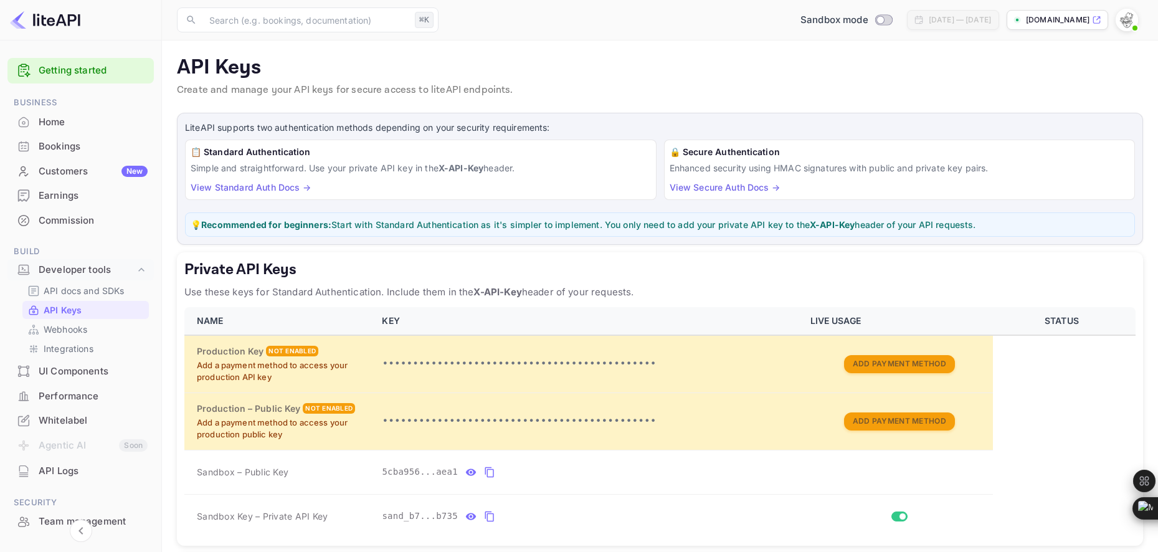
click at [72, 396] on div "Performance" at bounding box center [93, 396] width 109 height 14
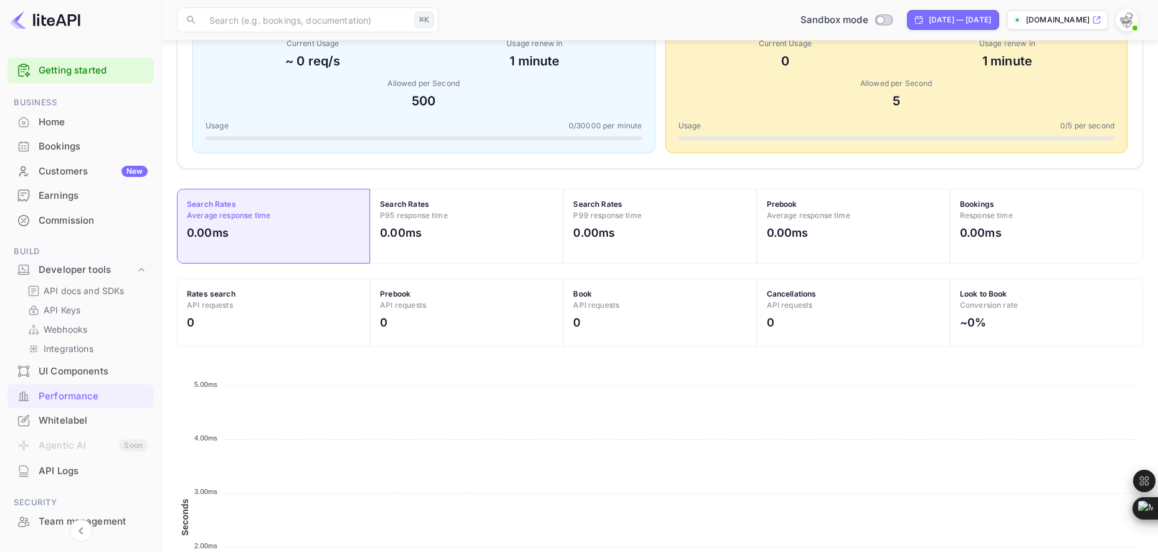
scroll to position [419, 0]
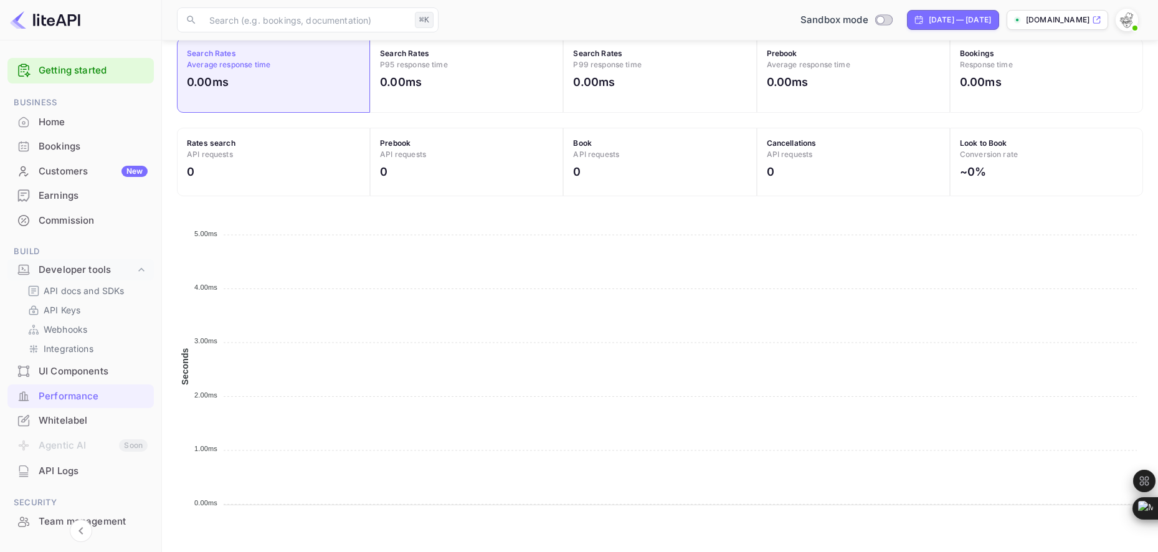
click at [72, 420] on div "Whitelabel" at bounding box center [93, 420] width 109 height 14
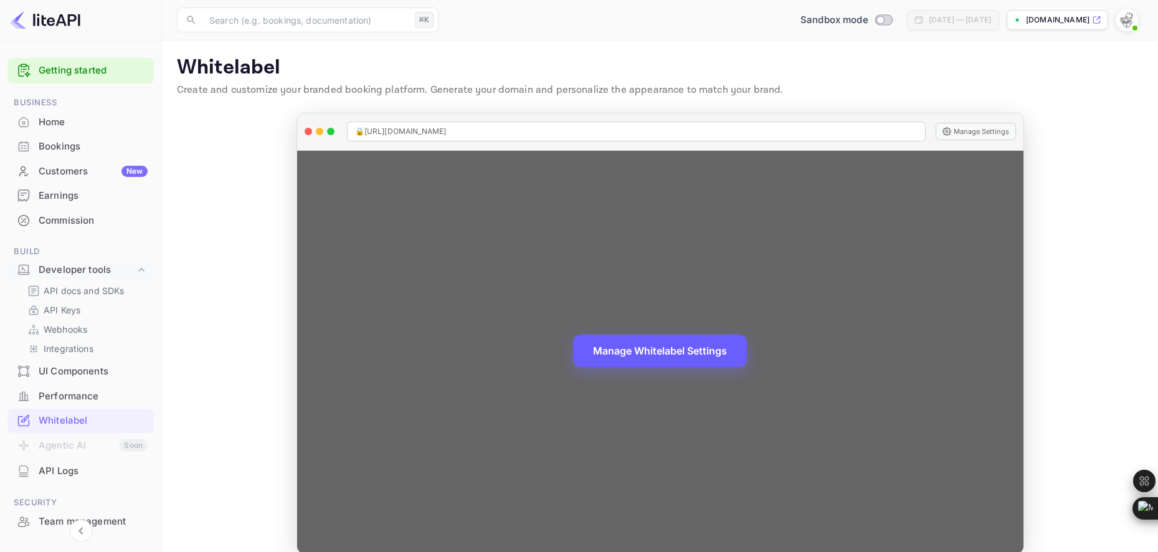
click at [656, 351] on button "Manage Whitelabel Settings" at bounding box center [660, 350] width 174 height 32
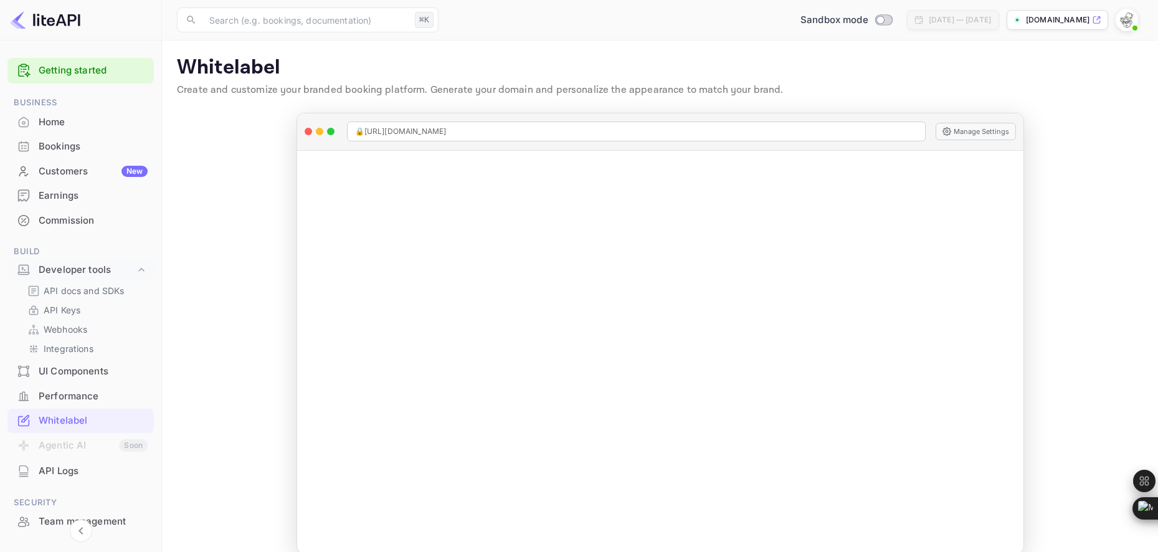
click at [89, 443] on li "Agentic AI Soon" at bounding box center [80, 446] width 146 height 26
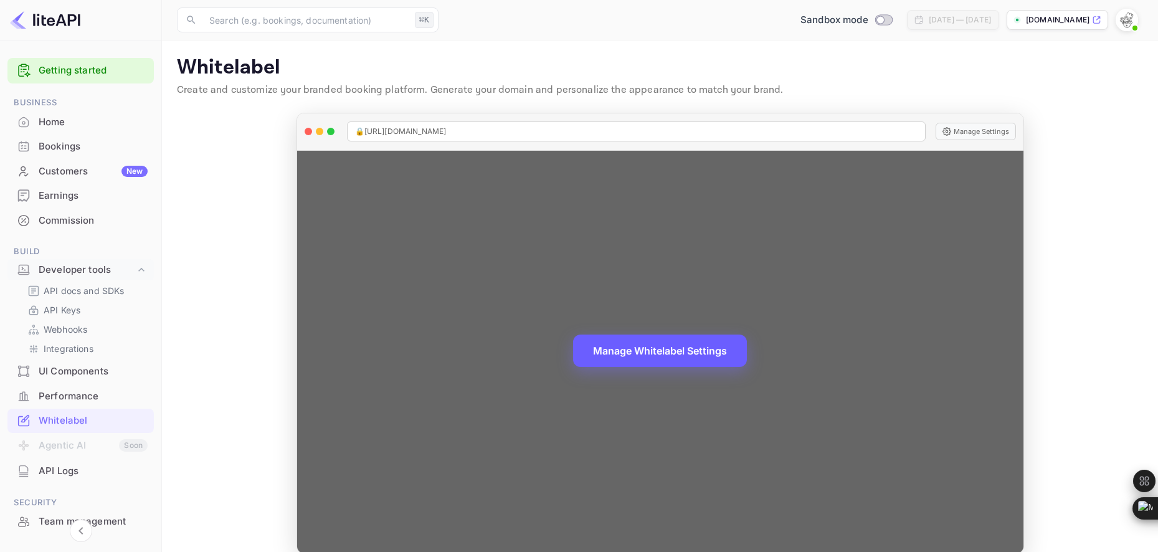
click at [686, 347] on button "Manage Whitelabel Settings" at bounding box center [660, 350] width 174 height 32
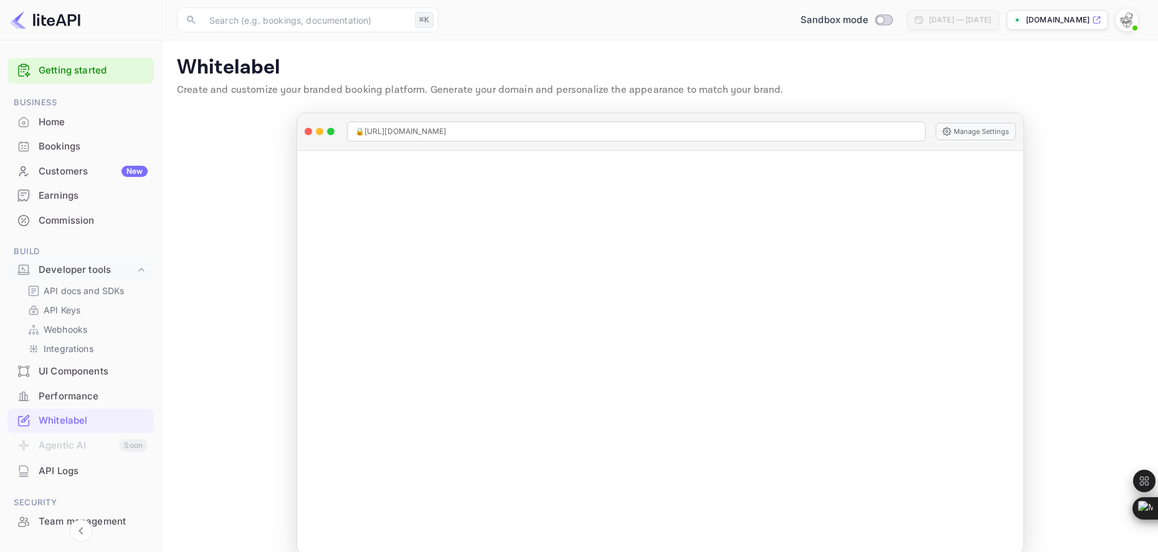
click at [39, 19] on img at bounding box center [45, 20] width 70 height 20
click at [50, 19] on img at bounding box center [45, 20] width 70 height 20
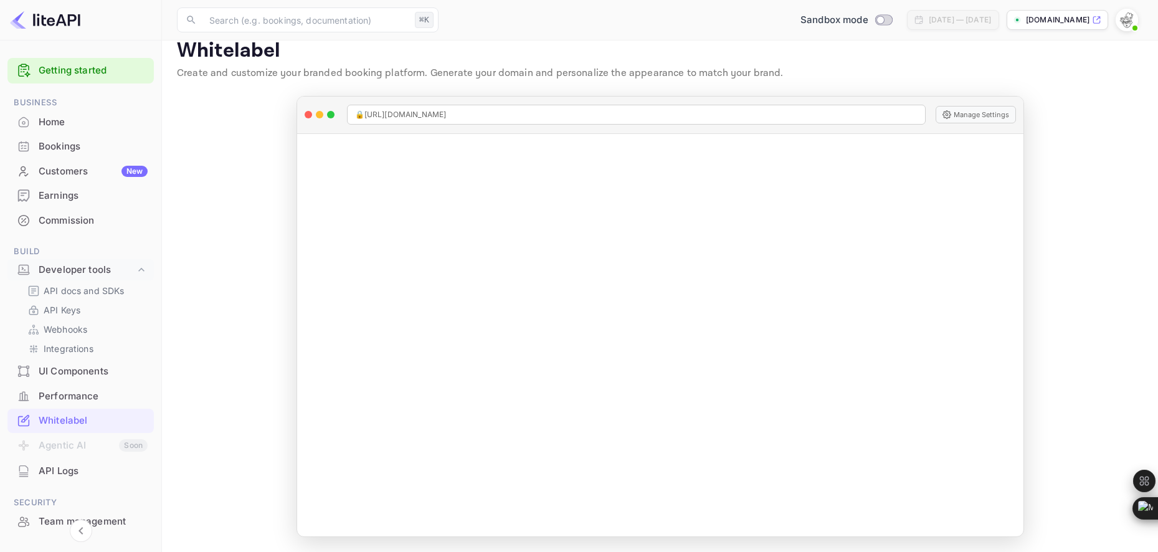
click at [277, 233] on main "Whitelabel Create and customize your branded booking platform. Generate your do…" at bounding box center [660, 288] width 996 height 528
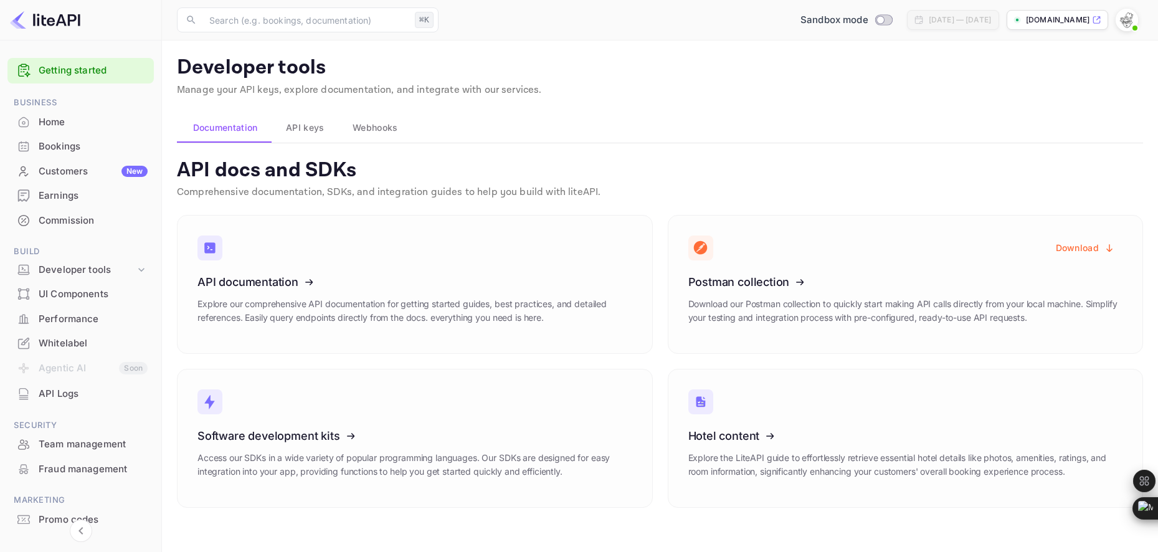
click at [312, 126] on span "API keys" at bounding box center [305, 127] width 38 height 15
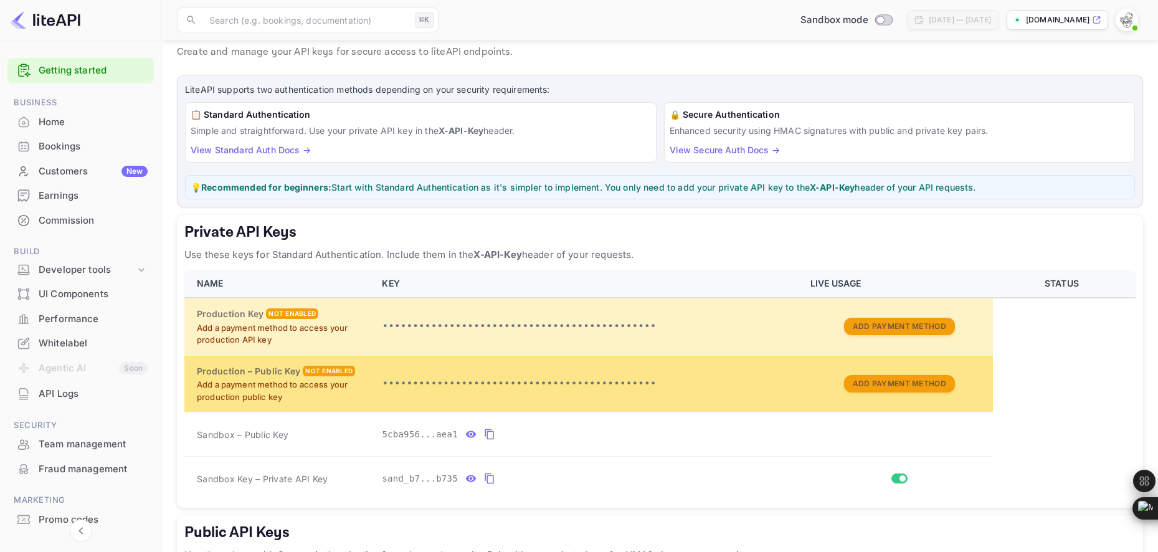
scroll to position [111, 0]
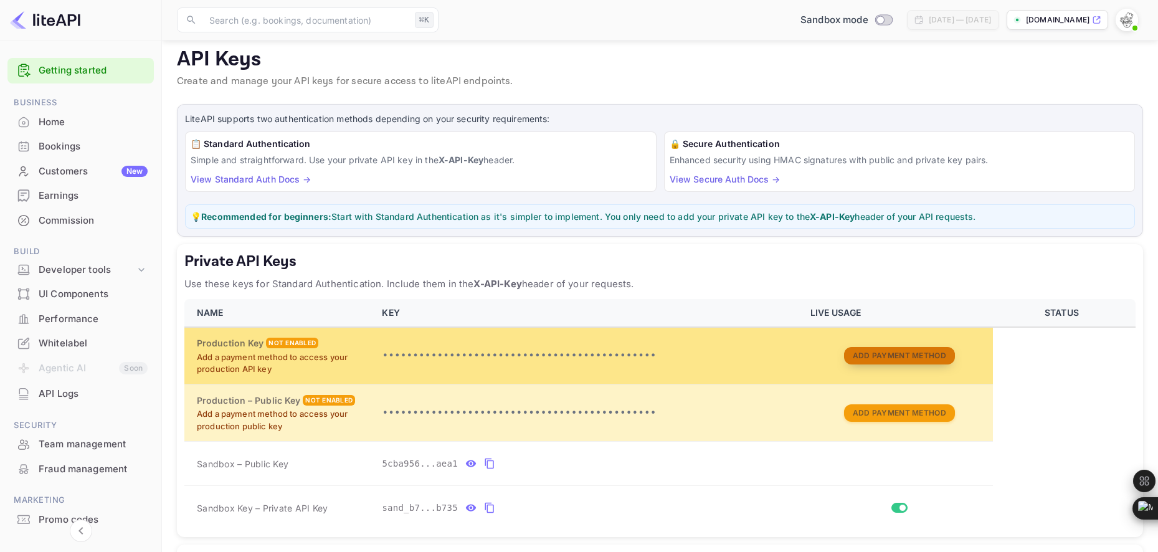
click at [892, 357] on button "Add Payment Method" at bounding box center [899, 356] width 111 height 18
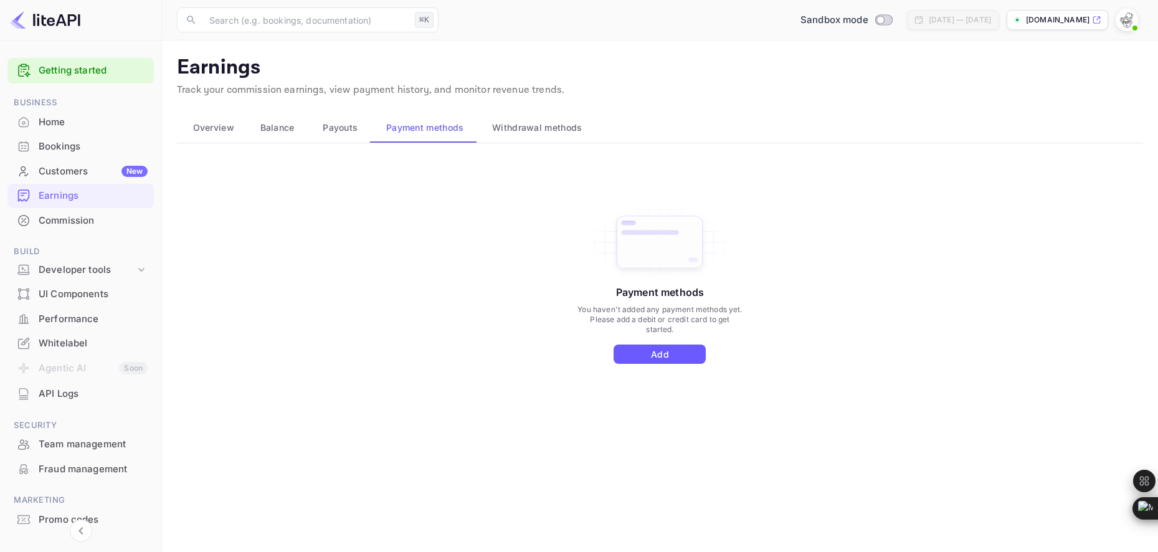
click at [674, 356] on button "Add" at bounding box center [659, 353] width 92 height 19
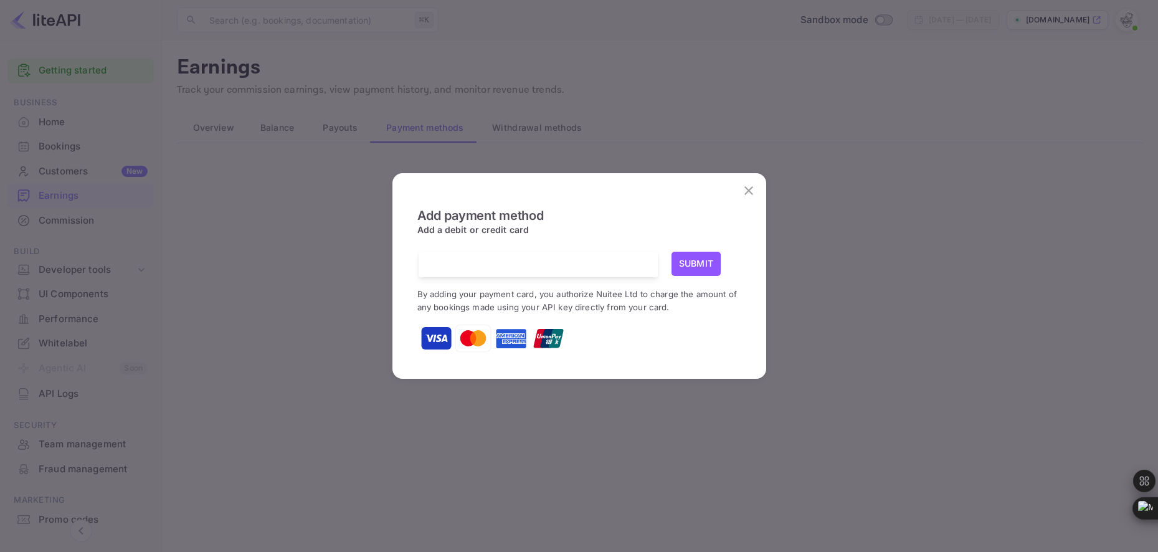
click at [747, 189] on icon "close" at bounding box center [748, 190] width 9 height 9
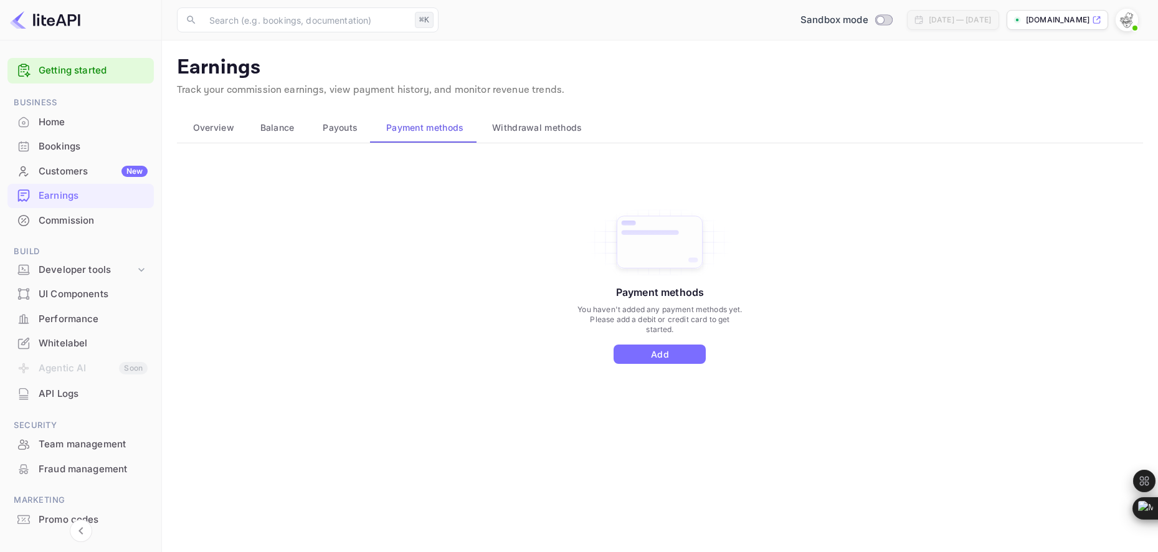
click at [86, 218] on div "Commission" at bounding box center [93, 221] width 109 height 14
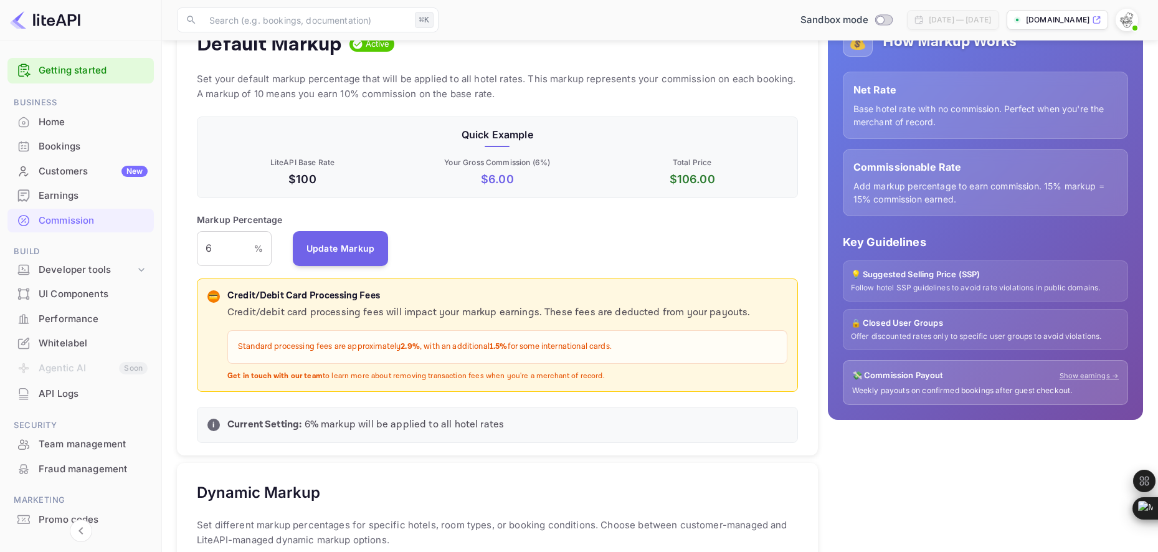
scroll to position [168, 0]
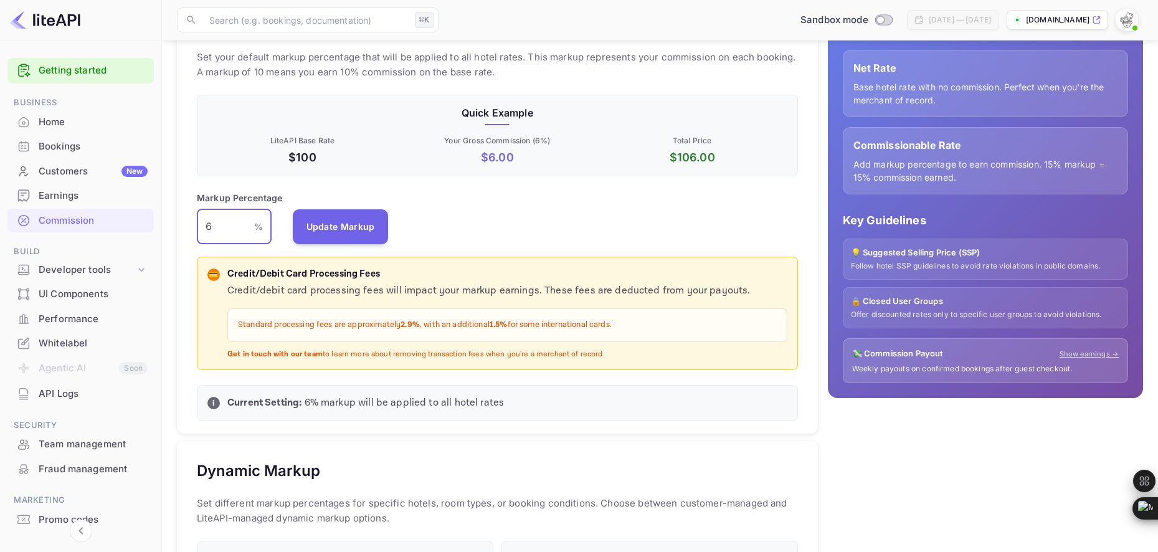
drag, startPoint x: 216, startPoint y: 226, endPoint x: 191, endPoint y: 226, distance: 24.9
click at [191, 226] on div "Default Markup Active Set your default markup percentage that will be applied t…" at bounding box center [497, 212] width 641 height 444
click at [354, 221] on button "Update Markup" at bounding box center [341, 226] width 96 height 35
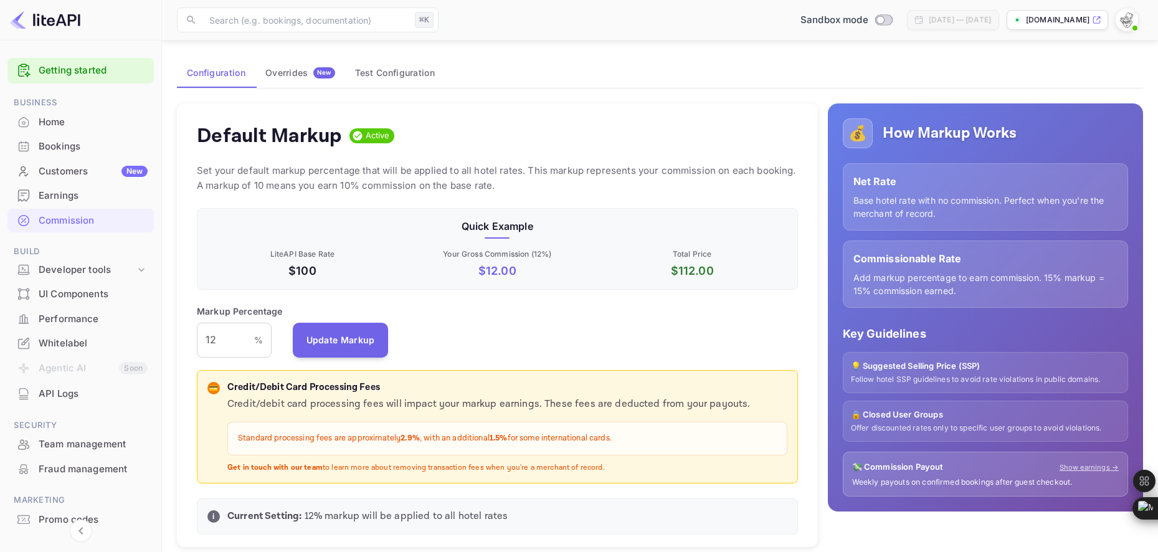
scroll to position [52, 0]
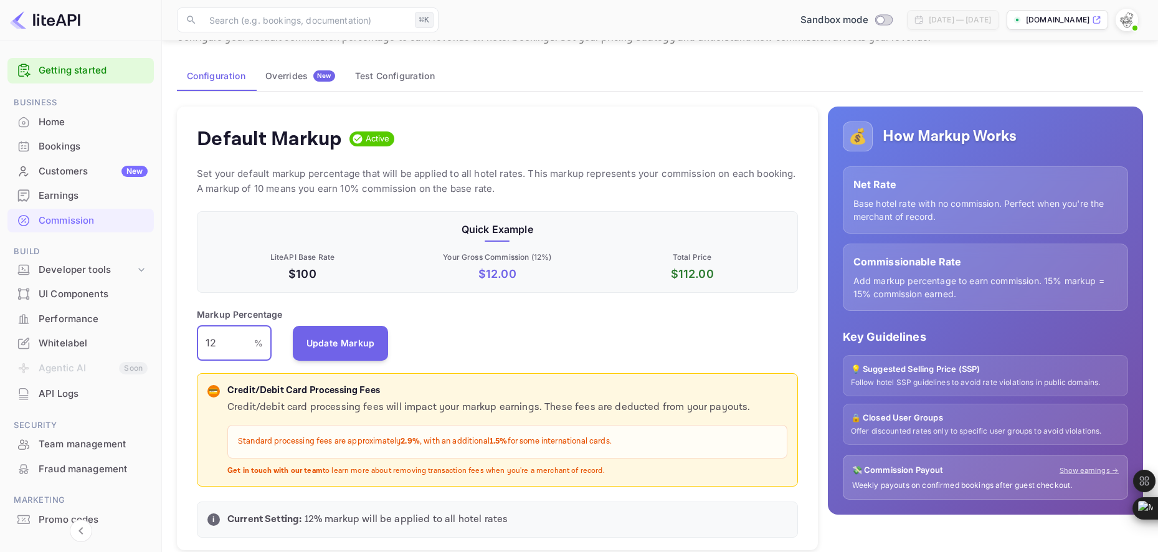
drag, startPoint x: 219, startPoint y: 341, endPoint x: 194, endPoint y: 341, distance: 25.5
click at [193, 341] on div "Default Markup Active Set your default markup percentage that will be applied t…" at bounding box center [497, 328] width 641 height 444
type input "15"
click at [319, 340] on button "Update Markup" at bounding box center [341, 342] width 96 height 35
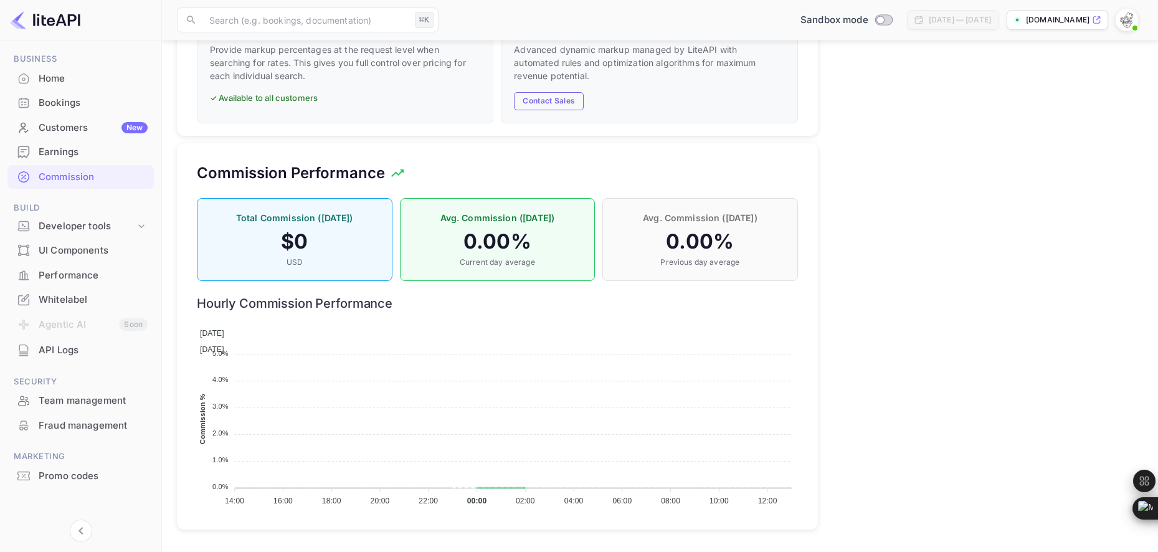
scroll to position [49, 0]
click at [87, 214] on div "Developer tools" at bounding box center [87, 221] width 97 height 14
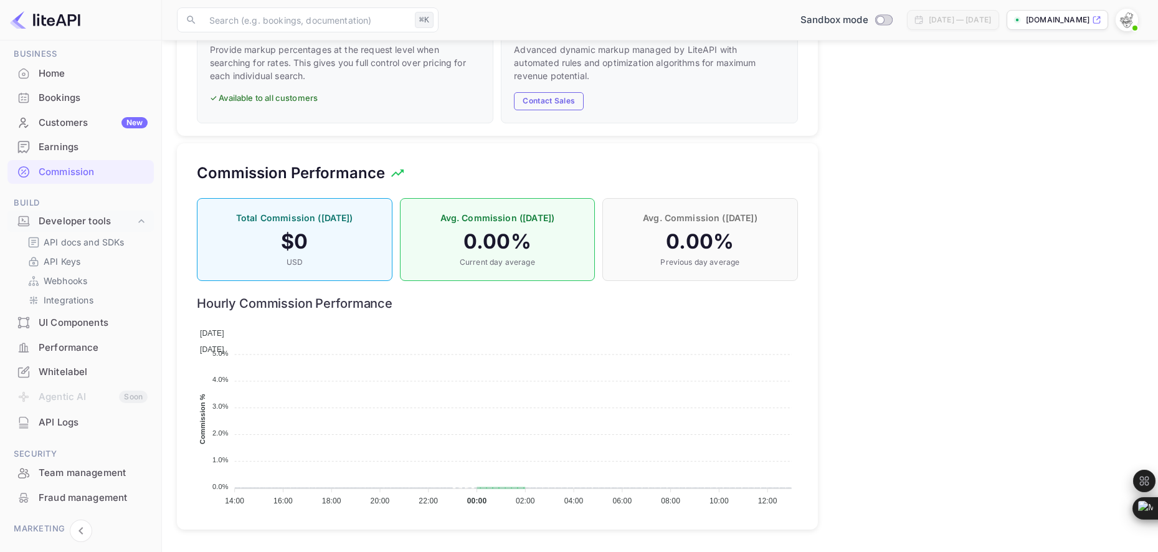
click at [72, 322] on div "UI Components" at bounding box center [93, 323] width 109 height 14
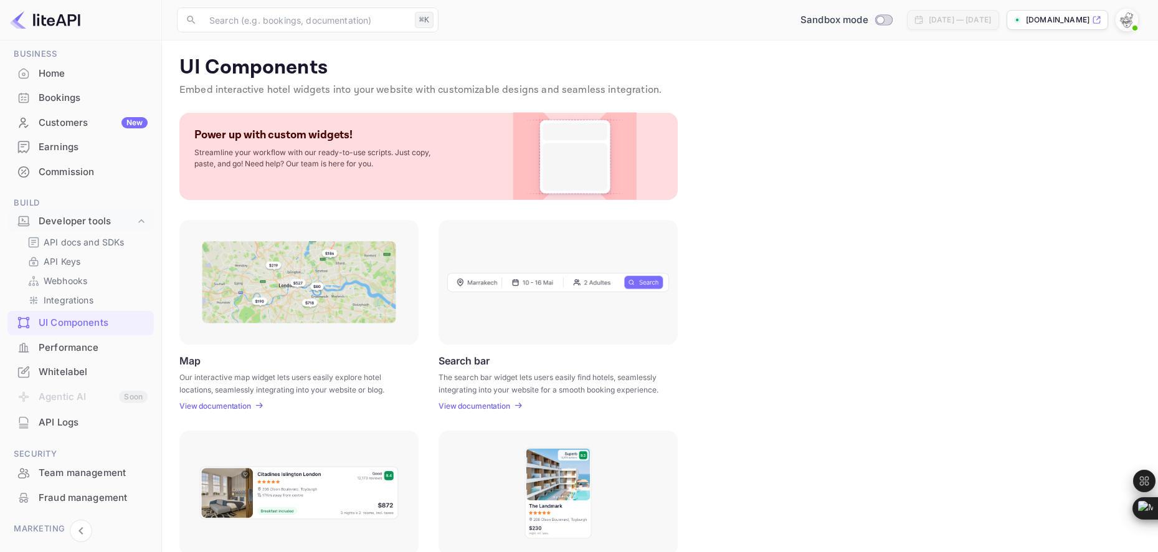
click at [544, 354] on div "Search bar The search bar widget lets users easily find hotels, seamlessly inte…" at bounding box center [557, 382] width 239 height 56
click at [538, 307] on div at bounding box center [557, 282] width 239 height 125
click at [499, 405] on p "View documentation" at bounding box center [474, 405] width 72 height 9
